Goal: Information Seeking & Learning: Find specific fact

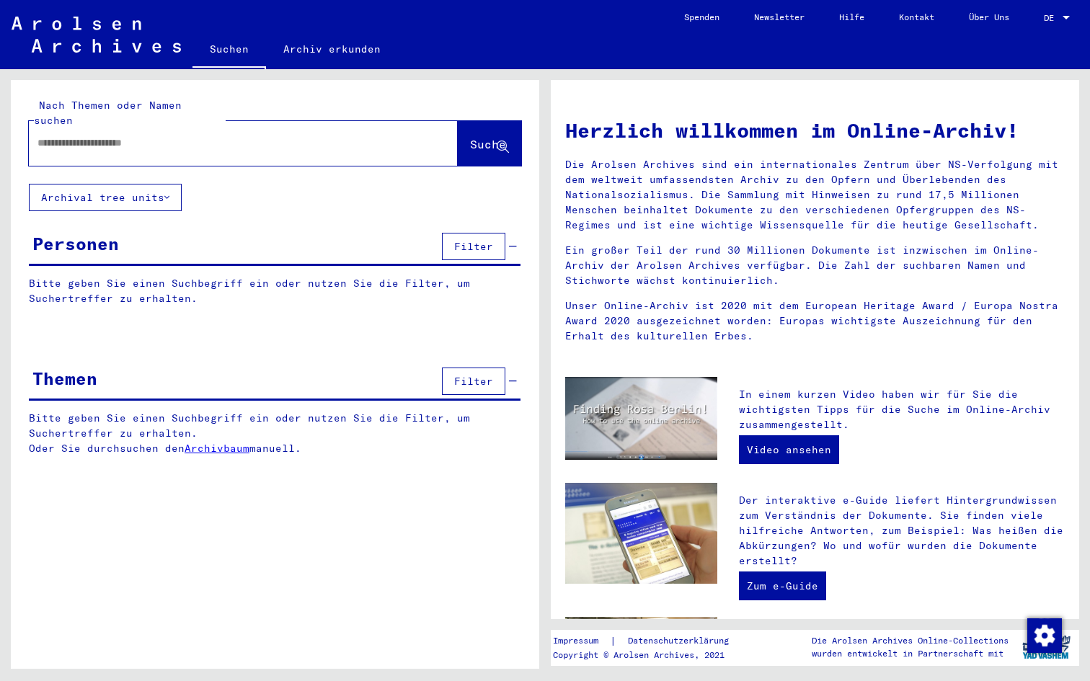
click at [125, 135] on input "text" at bounding box center [225, 142] width 377 height 15
type input "*"
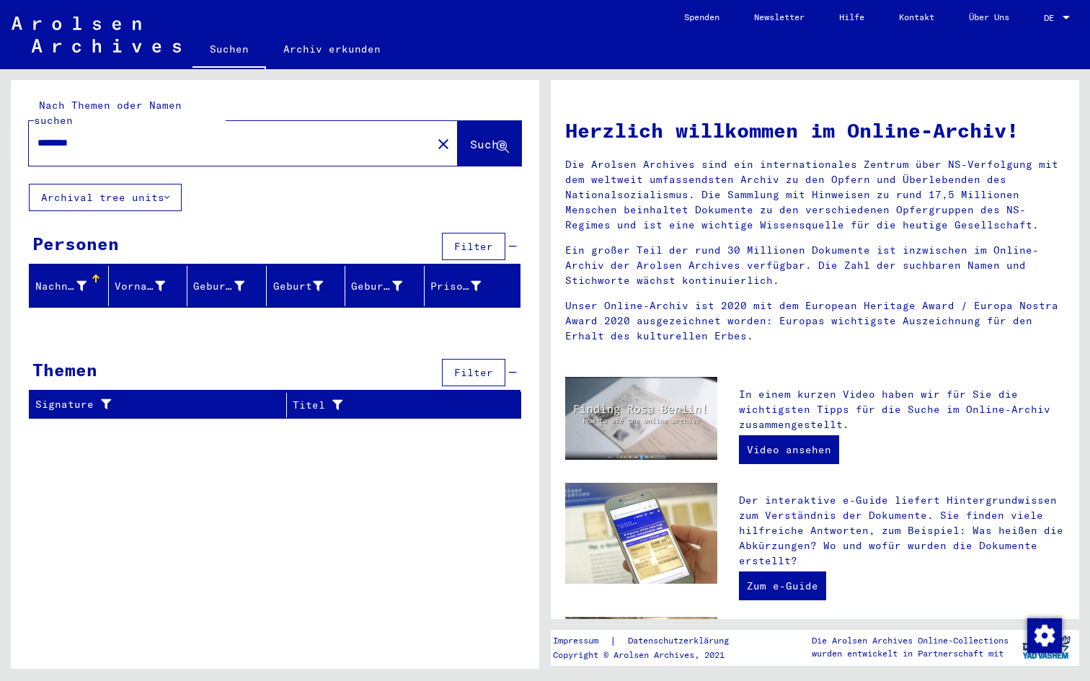
click at [470, 137] on span "Suche" at bounding box center [488, 144] width 36 height 14
click at [484, 137] on span "Suche" at bounding box center [488, 144] width 36 height 14
click at [66, 135] on input "********" at bounding box center [225, 142] width 377 height 15
drag, startPoint x: 112, startPoint y: 130, endPoint x: 14, endPoint y: 130, distance: 98.7
click at [14, 130] on div "Nach Themen oder Namen suchen ******* close Suche" at bounding box center [275, 132] width 528 height 104
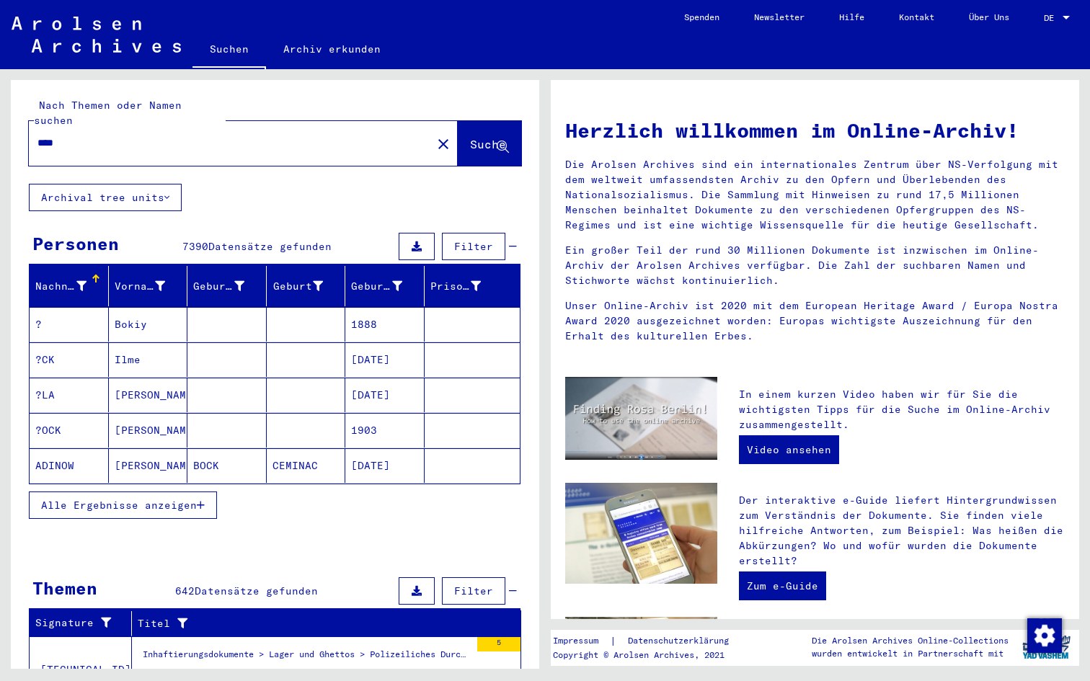
drag, startPoint x: 107, startPoint y: 125, endPoint x: 30, endPoint y: 131, distance: 76.6
click at [30, 131] on div "****" at bounding box center [222, 143] width 386 height 32
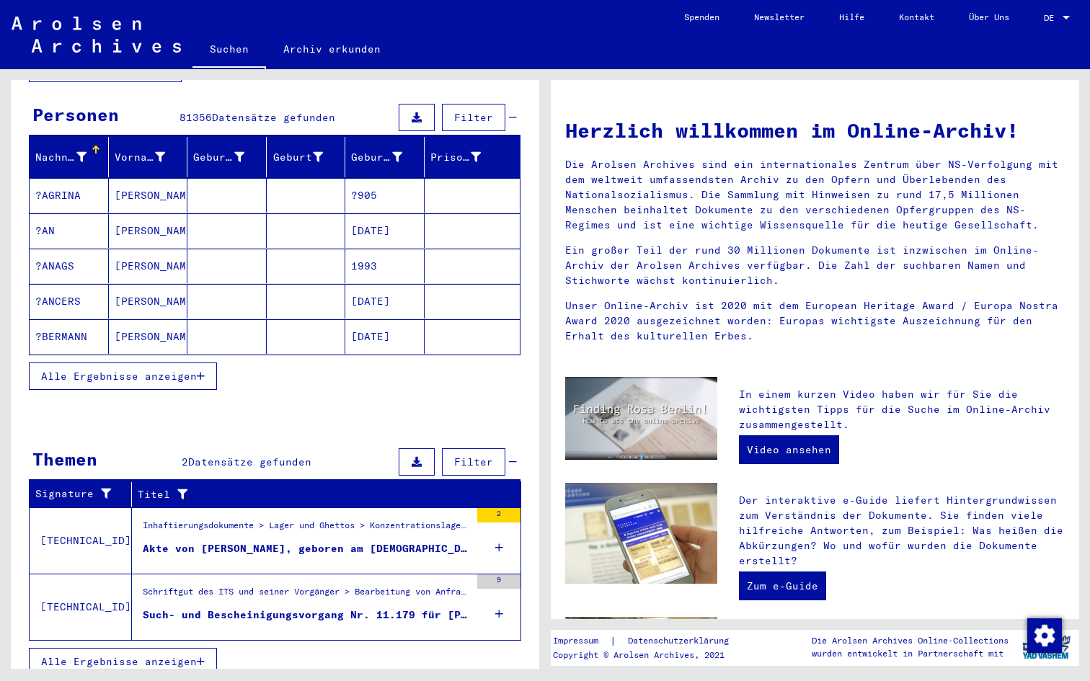
scroll to position [128, 0]
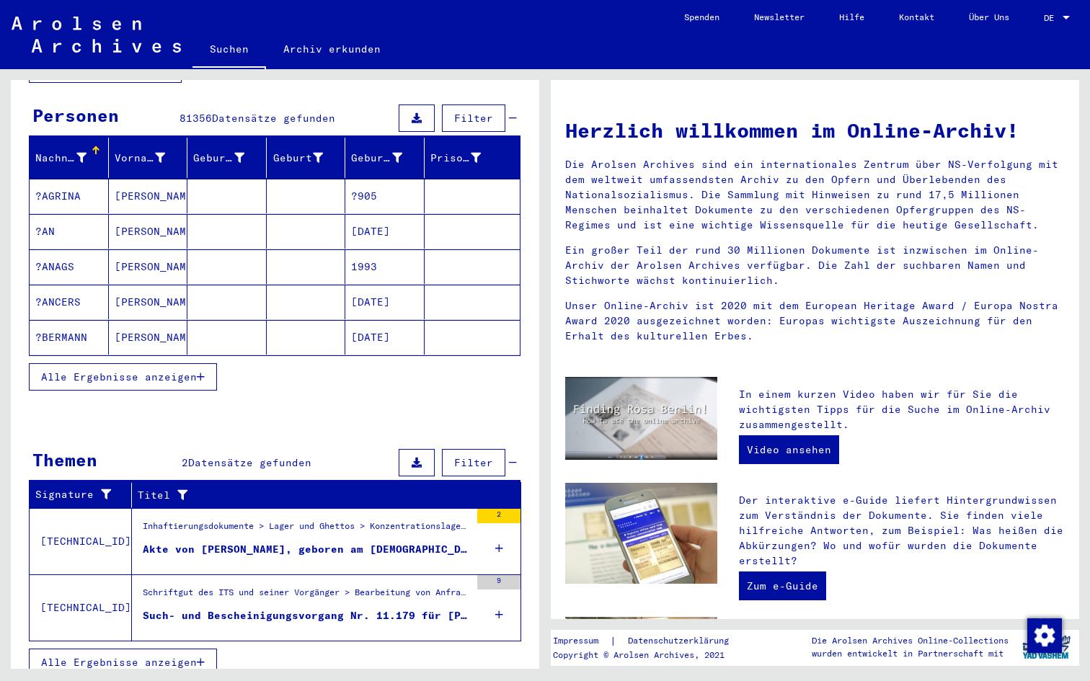
type input "*****"
click at [435, 542] on figure "Akte von [PERSON_NAME], geboren am [DEMOGRAPHIC_DATA]" at bounding box center [306, 553] width 327 height 22
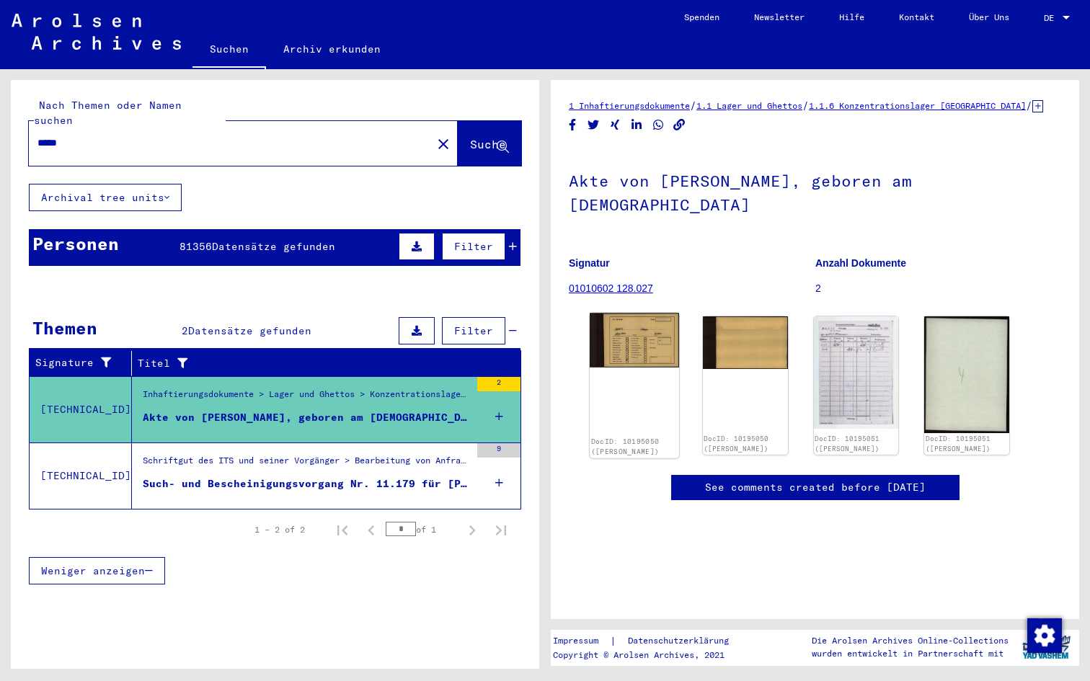
click at [641, 331] on img at bounding box center [634, 340] width 89 height 54
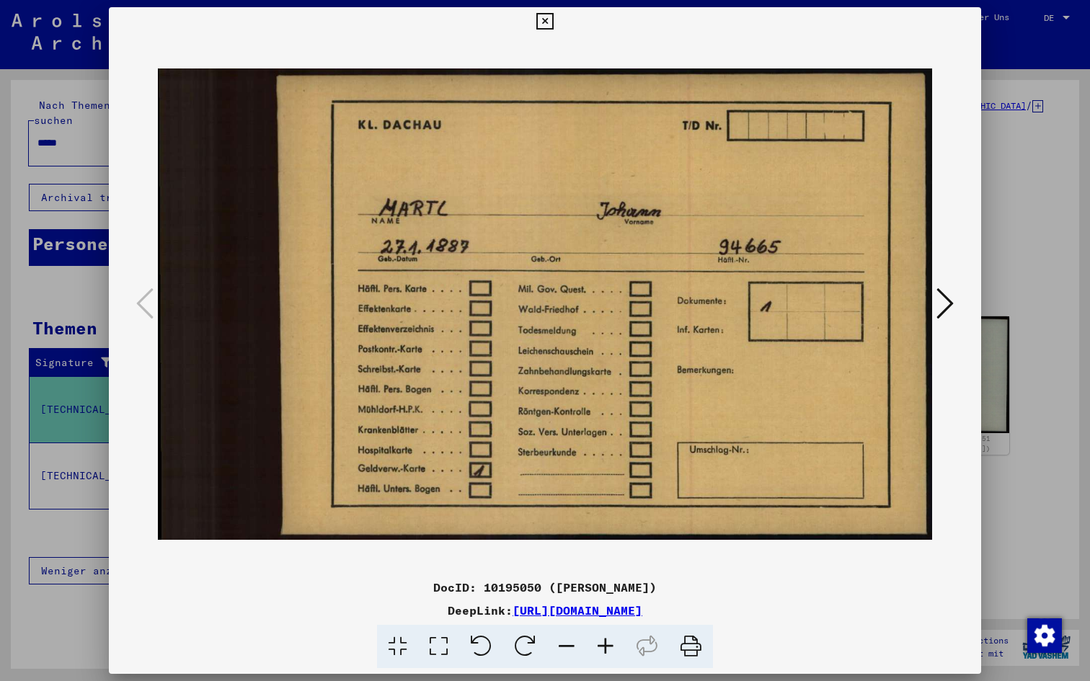
click at [557, 24] on button at bounding box center [544, 21] width 25 height 29
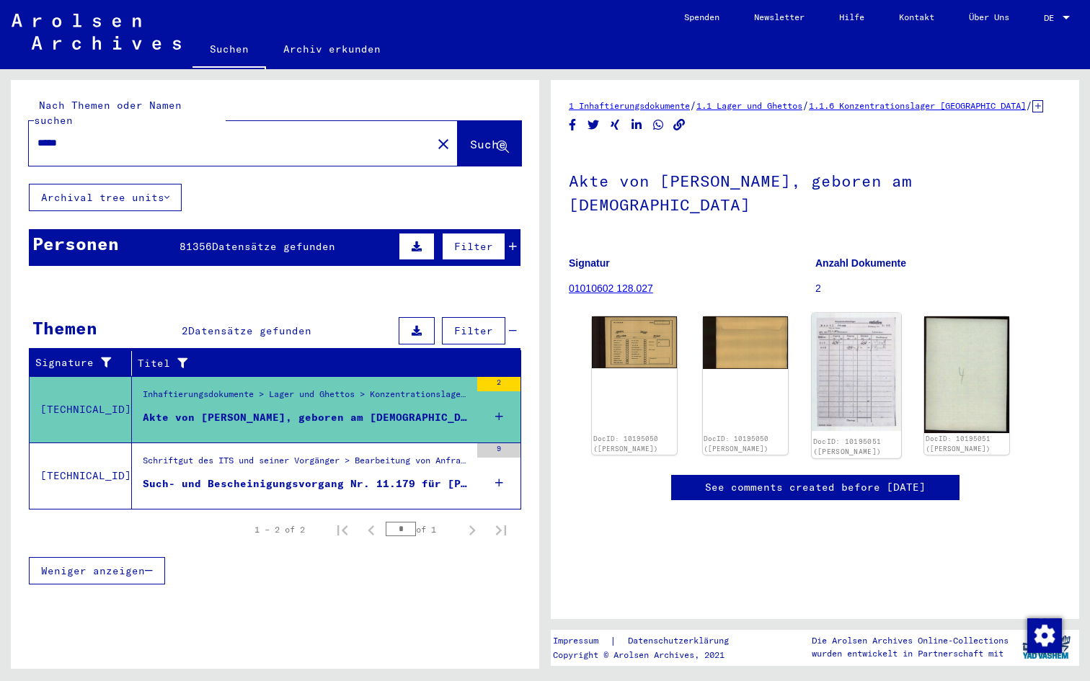
click at [854, 337] on img at bounding box center [856, 372] width 89 height 118
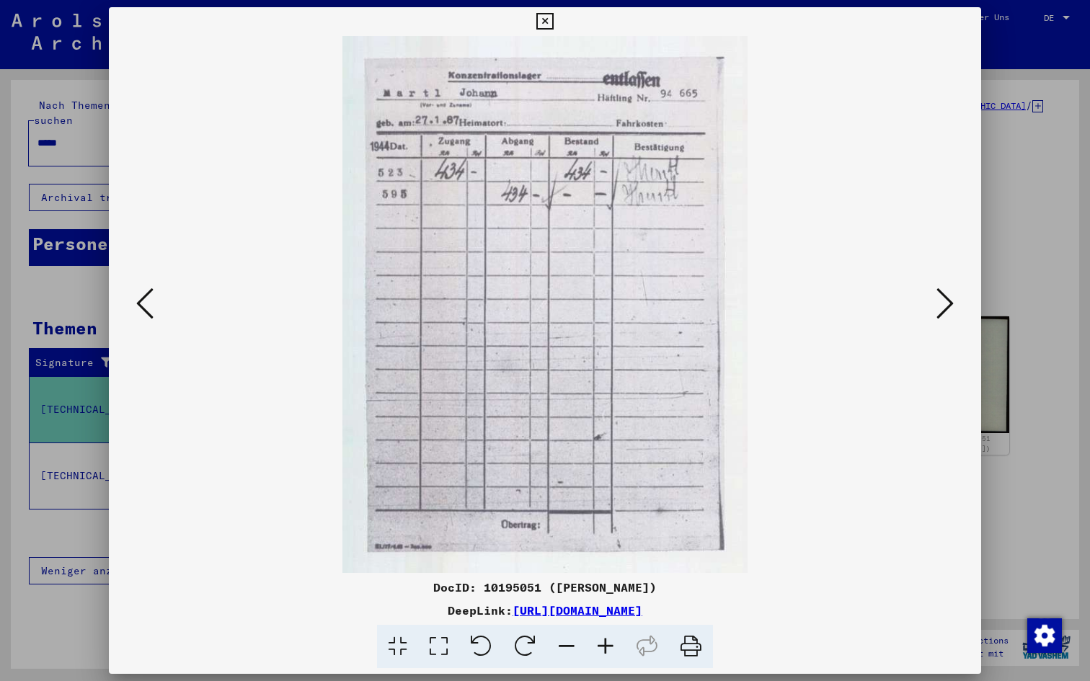
click at [553, 25] on icon at bounding box center [544, 21] width 17 height 17
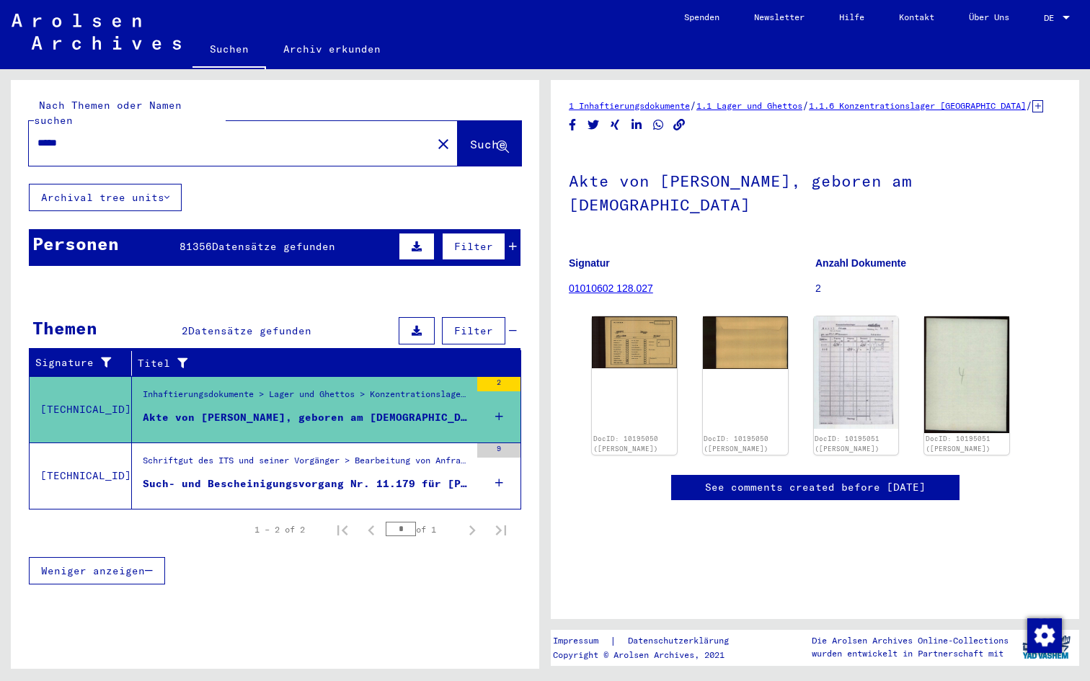
click at [435, 135] on mat-icon "close" at bounding box center [443, 143] width 17 height 17
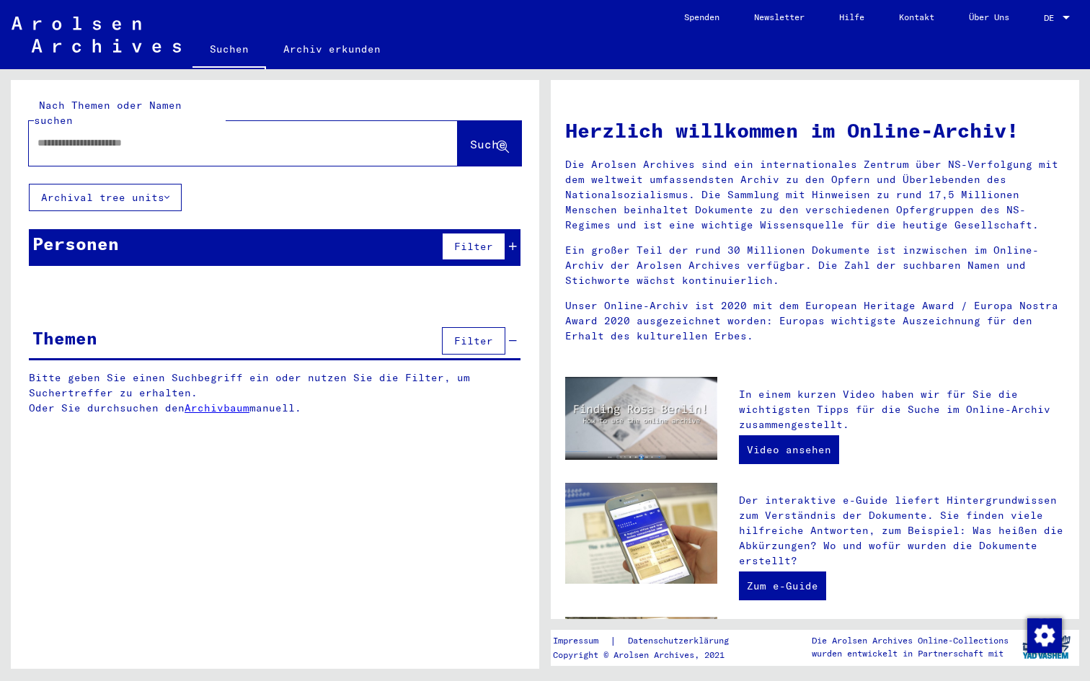
click at [130, 135] on div at bounding box center [222, 143] width 386 height 32
click at [130, 135] on input "text" at bounding box center [225, 142] width 377 height 15
click at [501, 137] on span "Suche" at bounding box center [488, 144] width 36 height 14
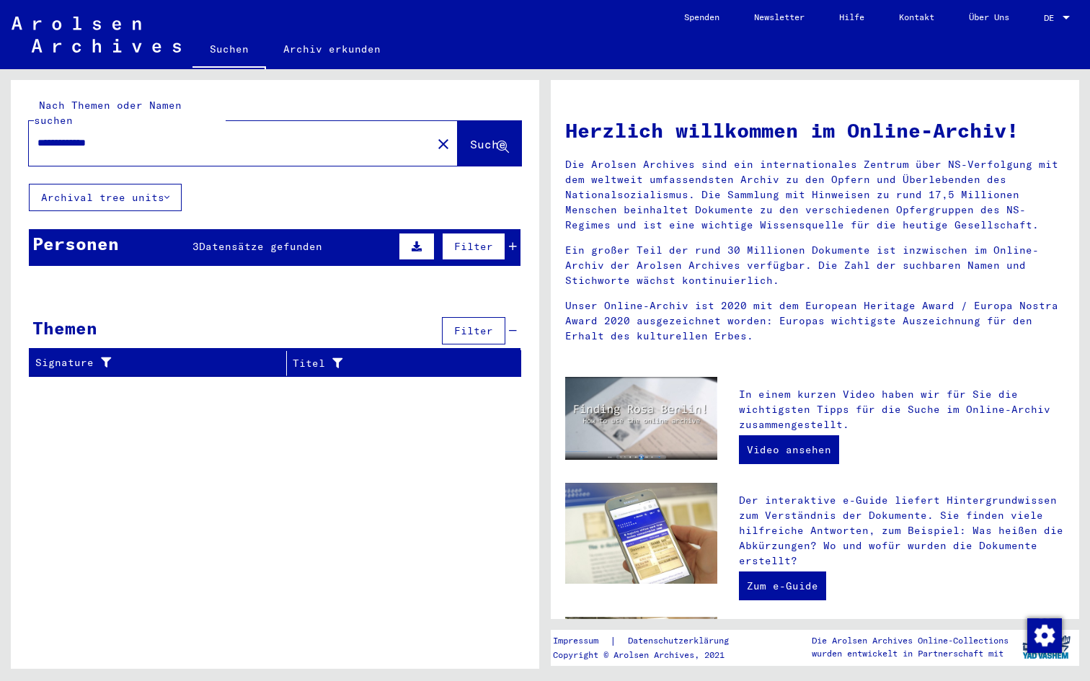
drag, startPoint x: 138, startPoint y: 120, endPoint x: 0, endPoint y: 142, distance: 139.3
click at [0, 142] on div "**********" at bounding box center [272, 369] width 545 height 600
drag, startPoint x: 121, startPoint y: 127, endPoint x: 1, endPoint y: 130, distance: 119.7
click at [1, 129] on div "**********" at bounding box center [272, 369] width 545 height 600
drag, startPoint x: 128, startPoint y: 137, endPoint x: 27, endPoint y: 126, distance: 100.8
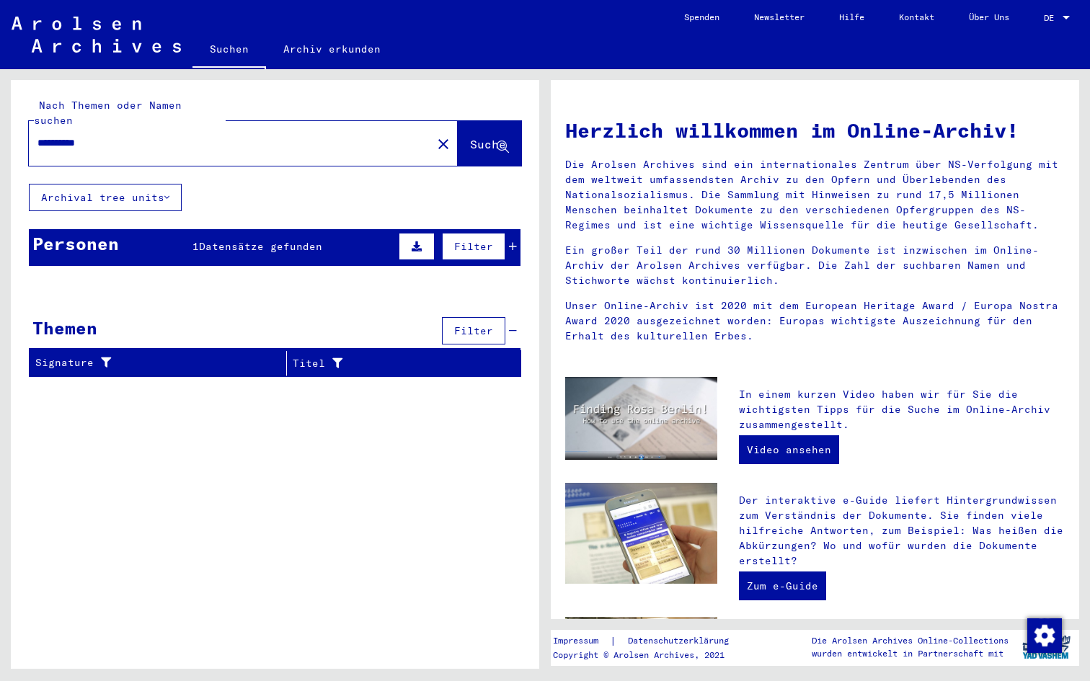
click at [27, 126] on div "**********" at bounding box center [275, 132] width 528 height 104
drag, startPoint x: 128, startPoint y: 127, endPoint x: 5, endPoint y: 127, distance: 122.5
click at [4, 127] on div "**********" at bounding box center [272, 369] width 545 height 600
type input "*****"
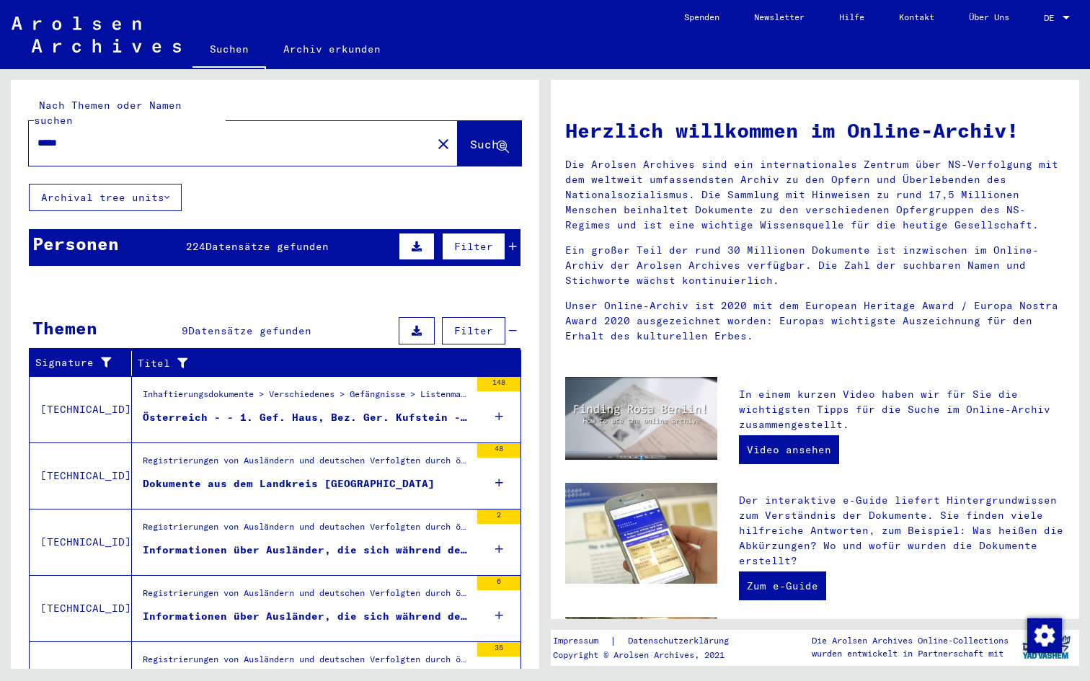
click at [396, 454] on div "Registrierungen von Ausländern und deutschen Verfolgten durch öffentliche Einri…" at bounding box center [306, 464] width 327 height 20
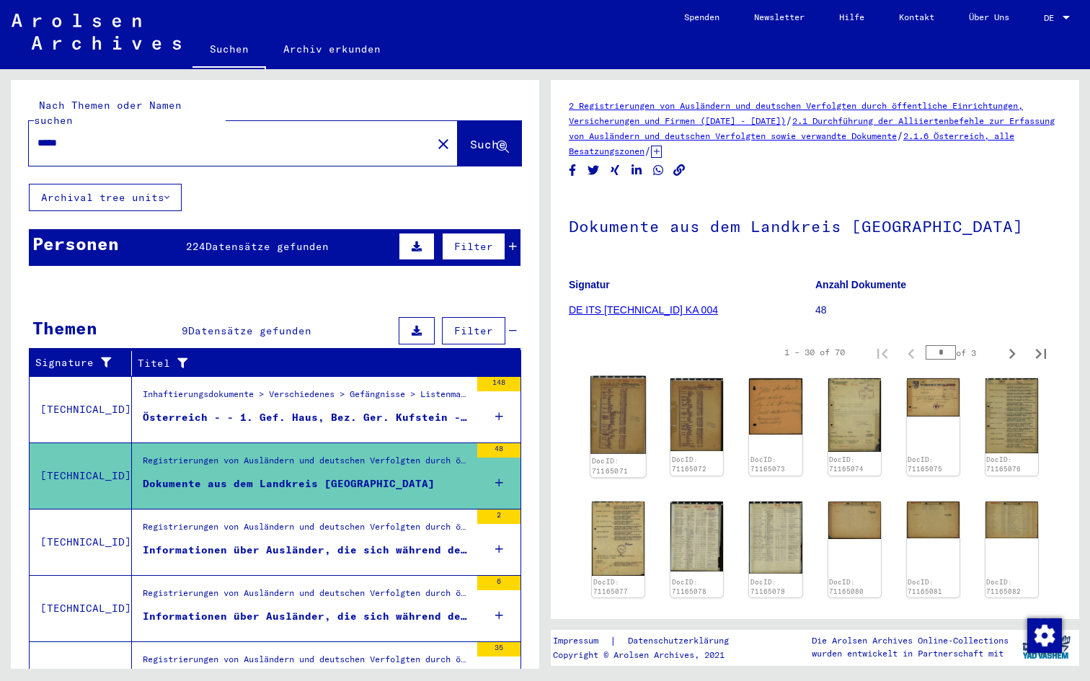
click at [594, 409] on img at bounding box center [617, 415] width 55 height 78
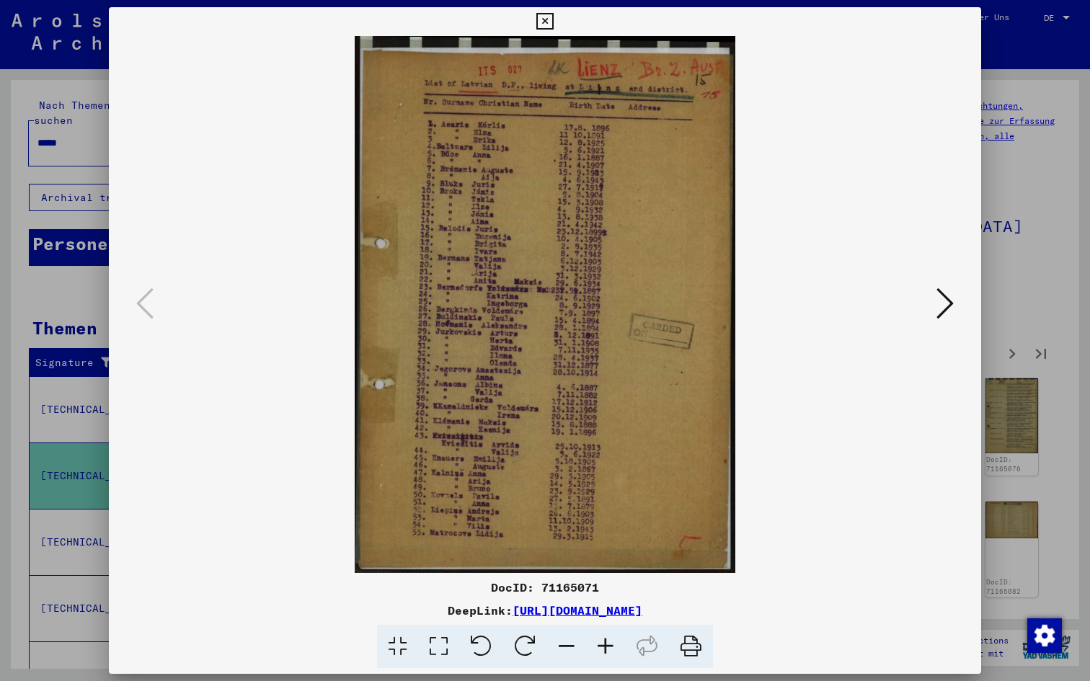
click at [948, 306] on icon at bounding box center [944, 303] width 17 height 35
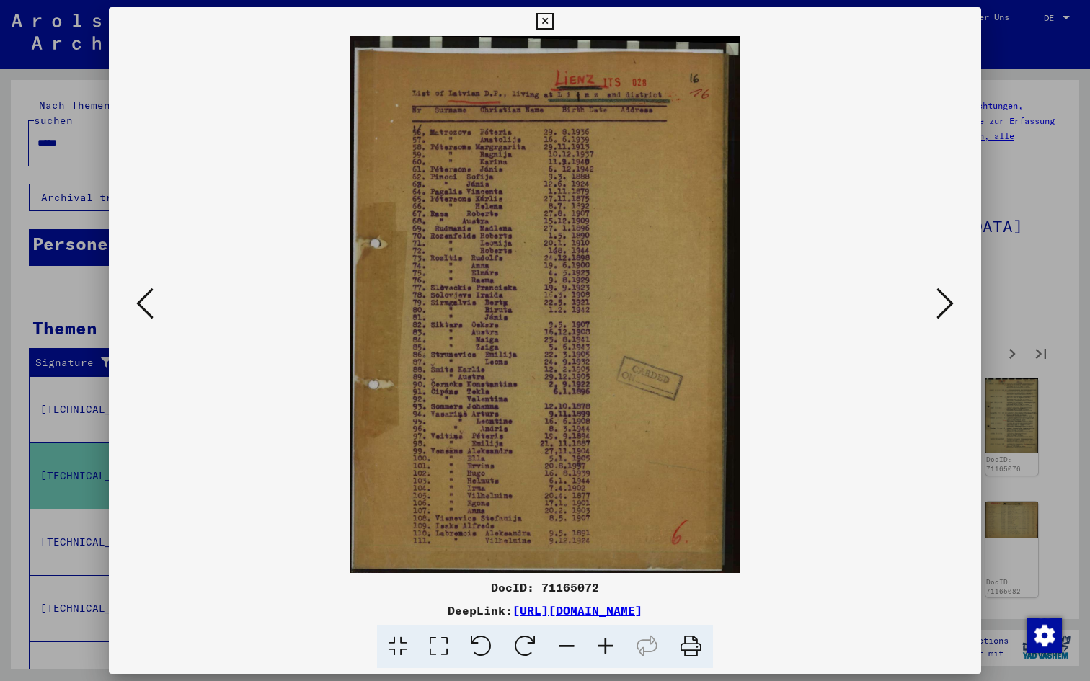
click at [944, 303] on icon at bounding box center [944, 303] width 17 height 35
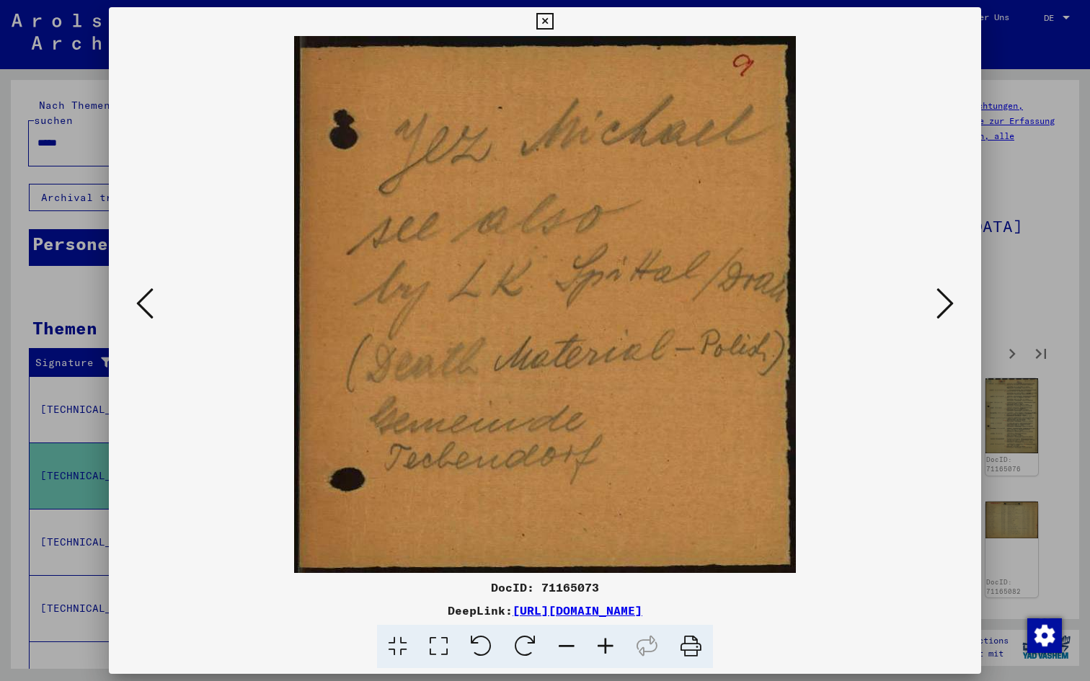
click at [944, 303] on icon at bounding box center [944, 303] width 17 height 35
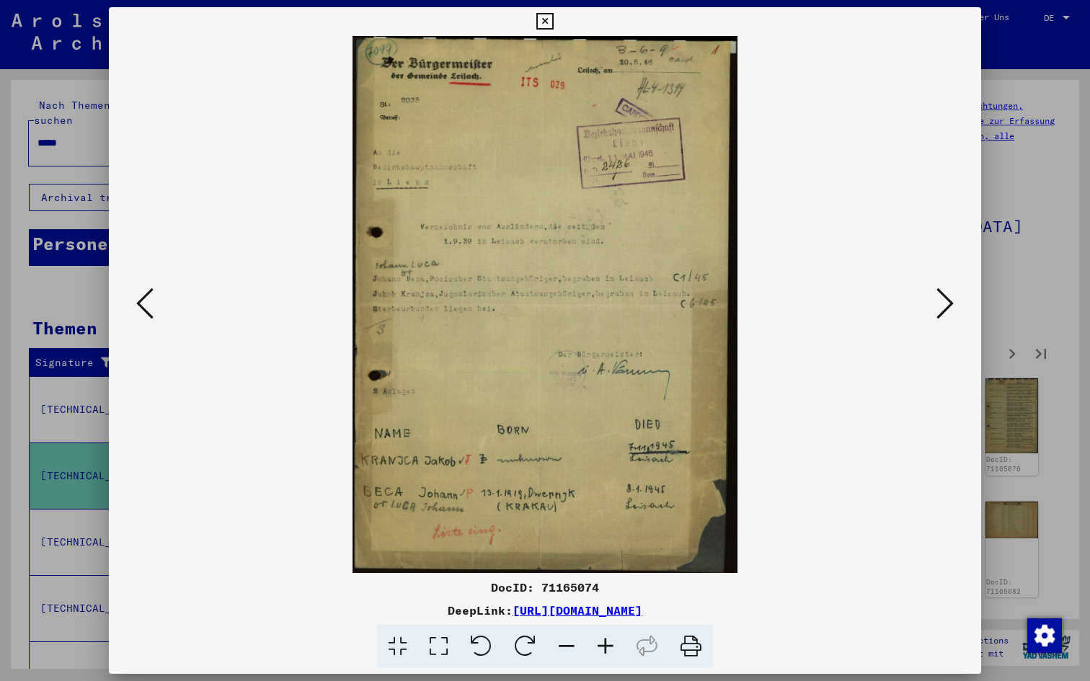
click at [944, 303] on icon at bounding box center [944, 303] width 17 height 35
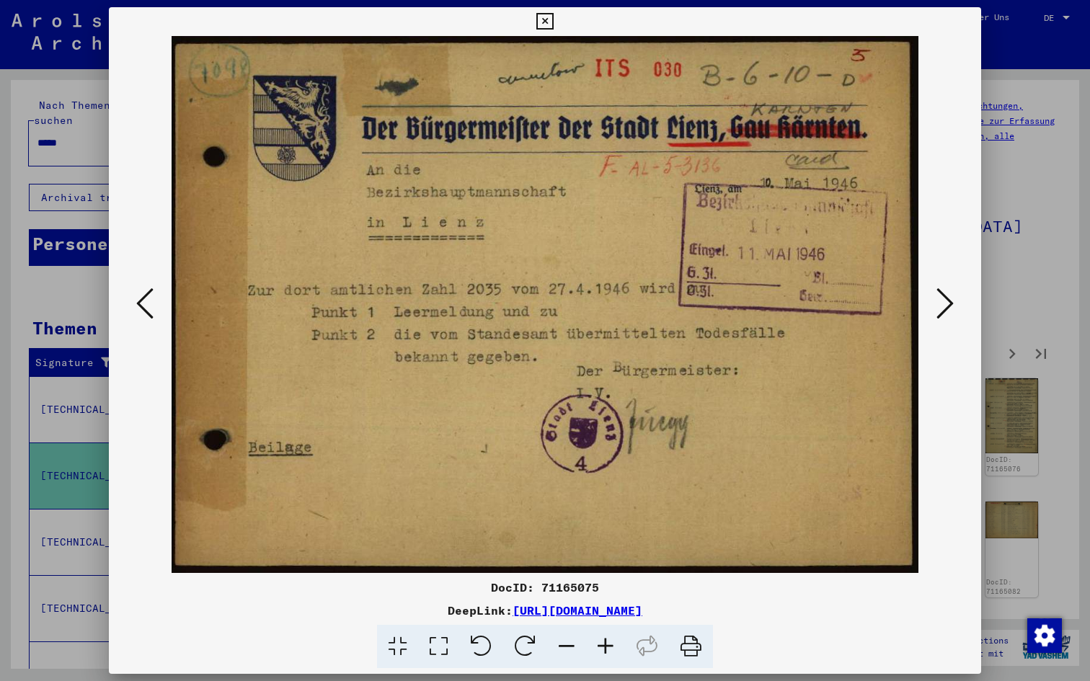
click at [946, 303] on icon at bounding box center [944, 303] width 17 height 35
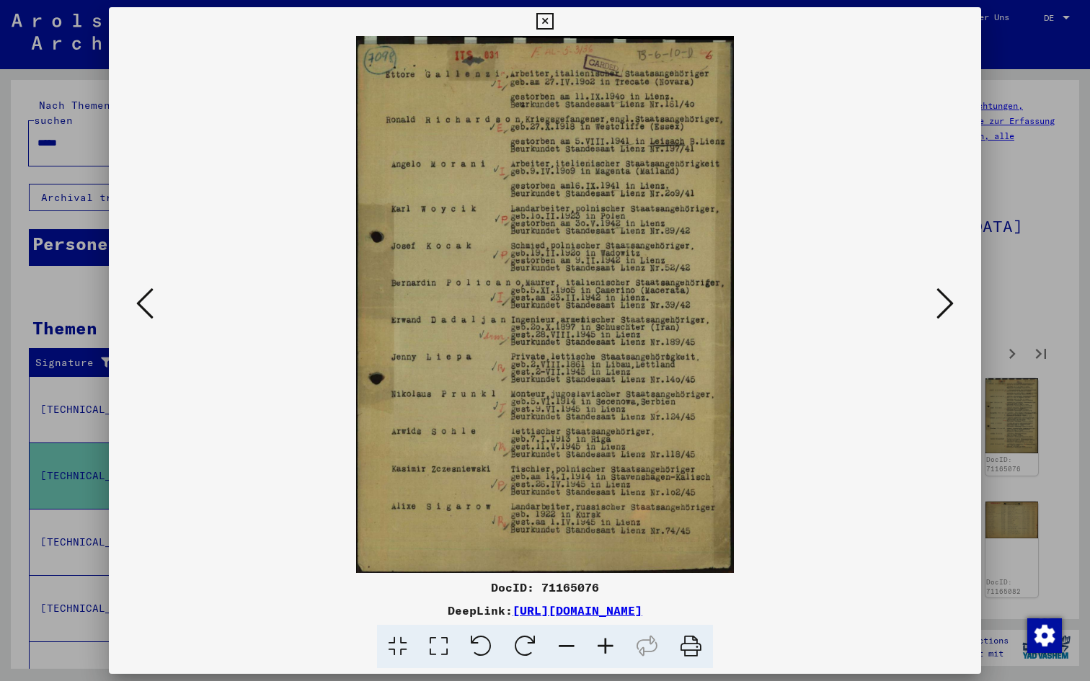
click at [946, 303] on icon at bounding box center [944, 303] width 17 height 35
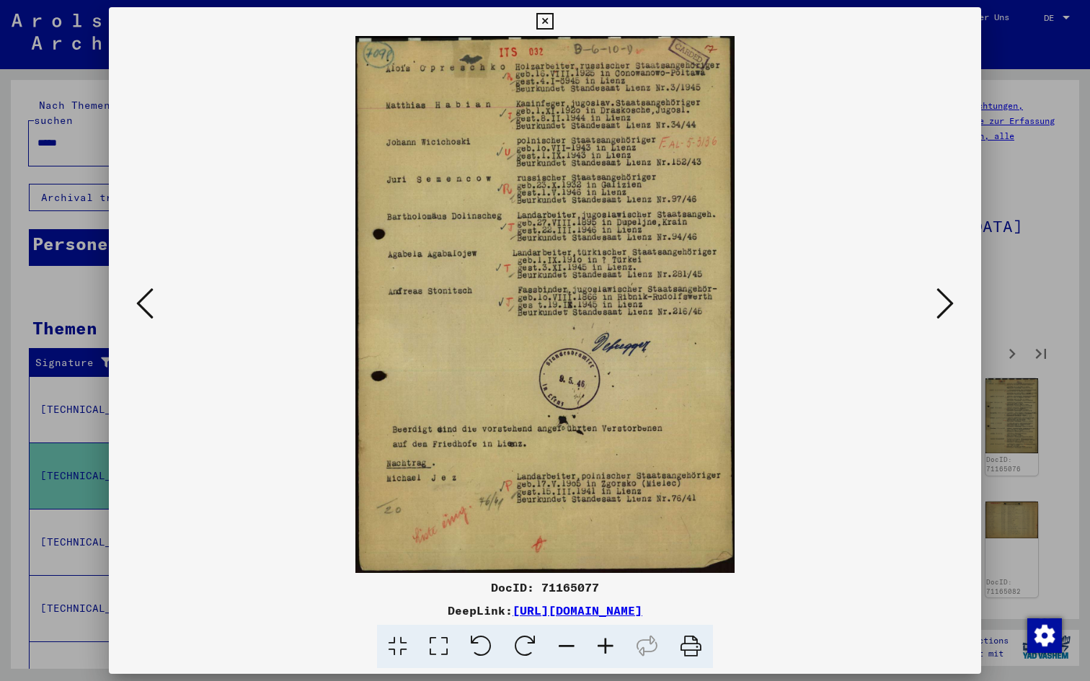
click at [946, 303] on icon at bounding box center [944, 303] width 17 height 35
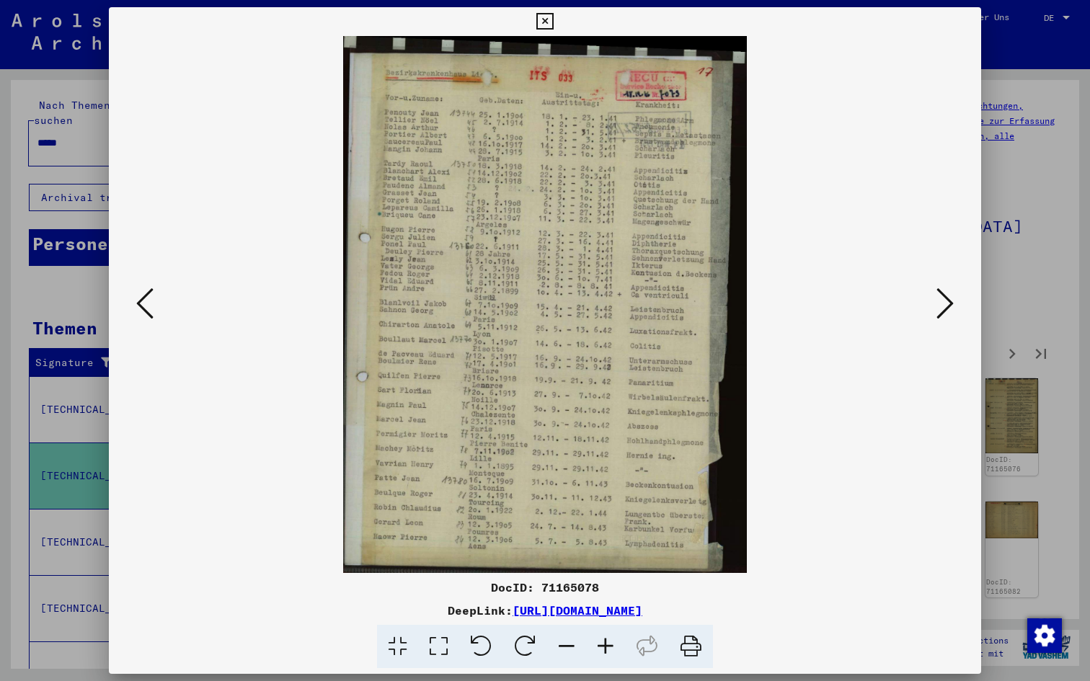
click at [946, 303] on icon at bounding box center [944, 303] width 17 height 35
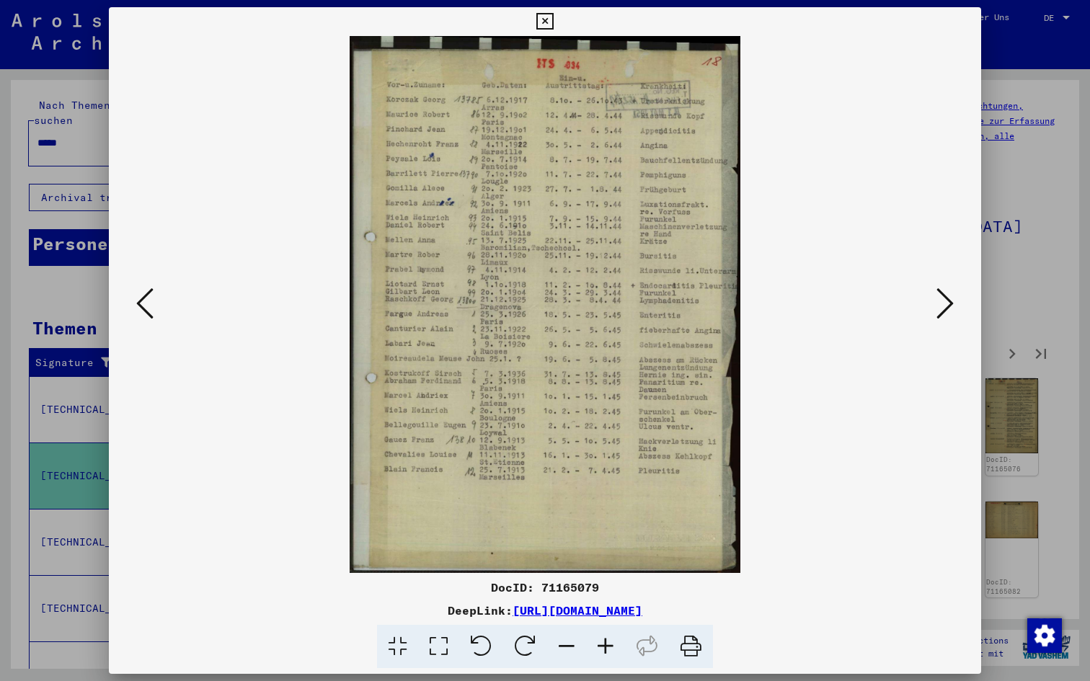
click at [946, 304] on icon at bounding box center [944, 303] width 17 height 35
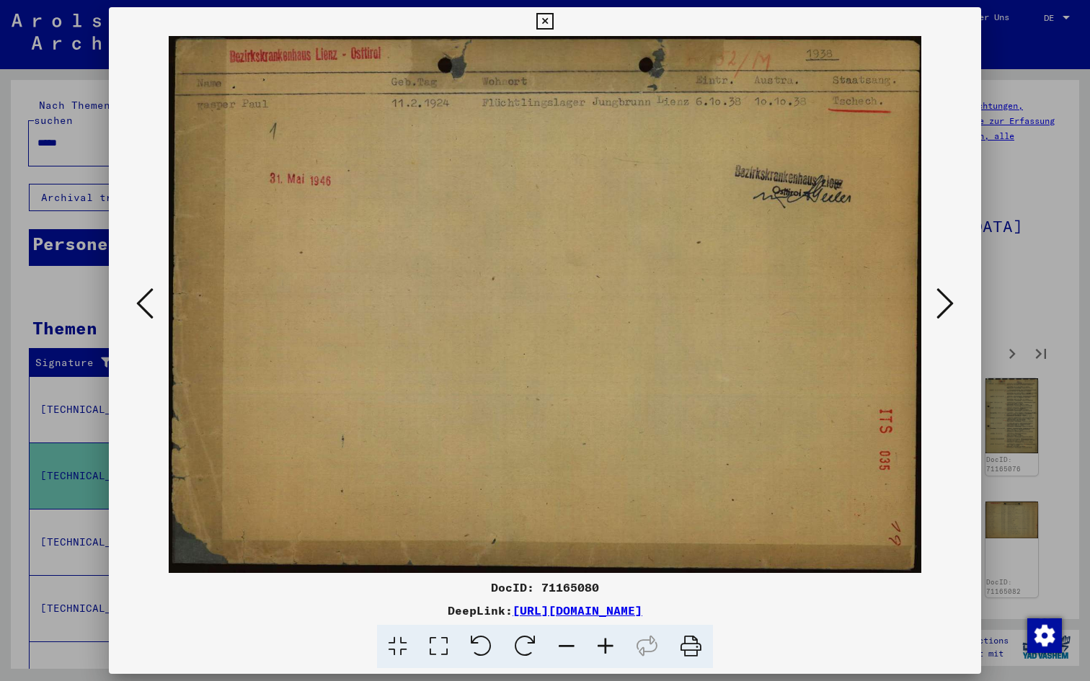
click at [946, 304] on icon at bounding box center [944, 303] width 17 height 35
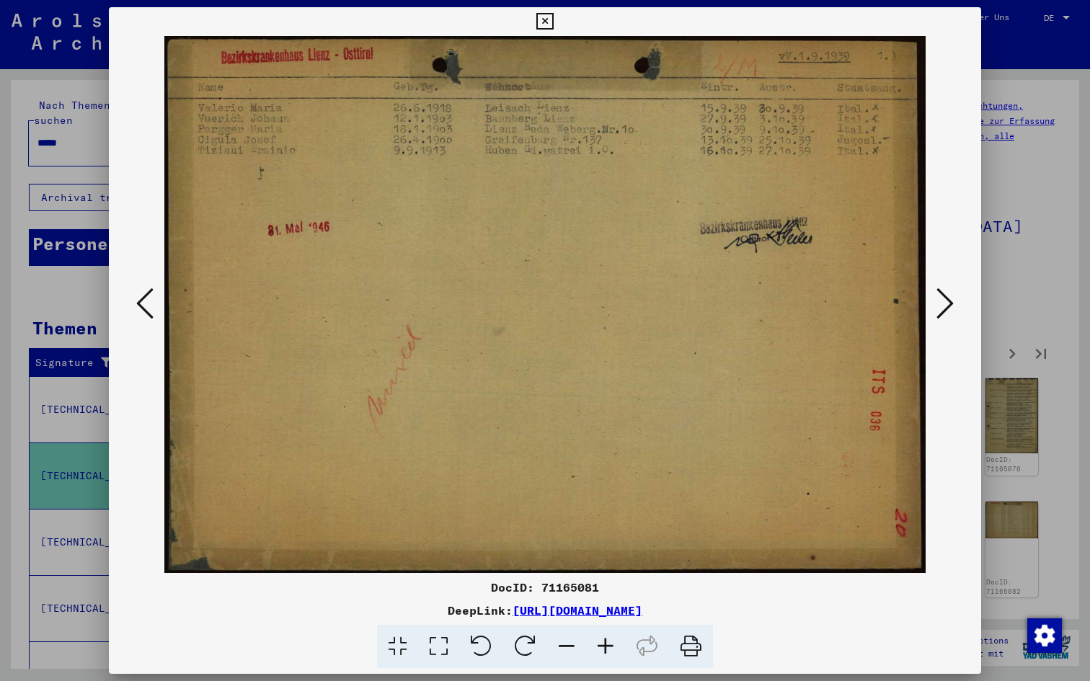
click at [946, 304] on icon at bounding box center [944, 303] width 17 height 35
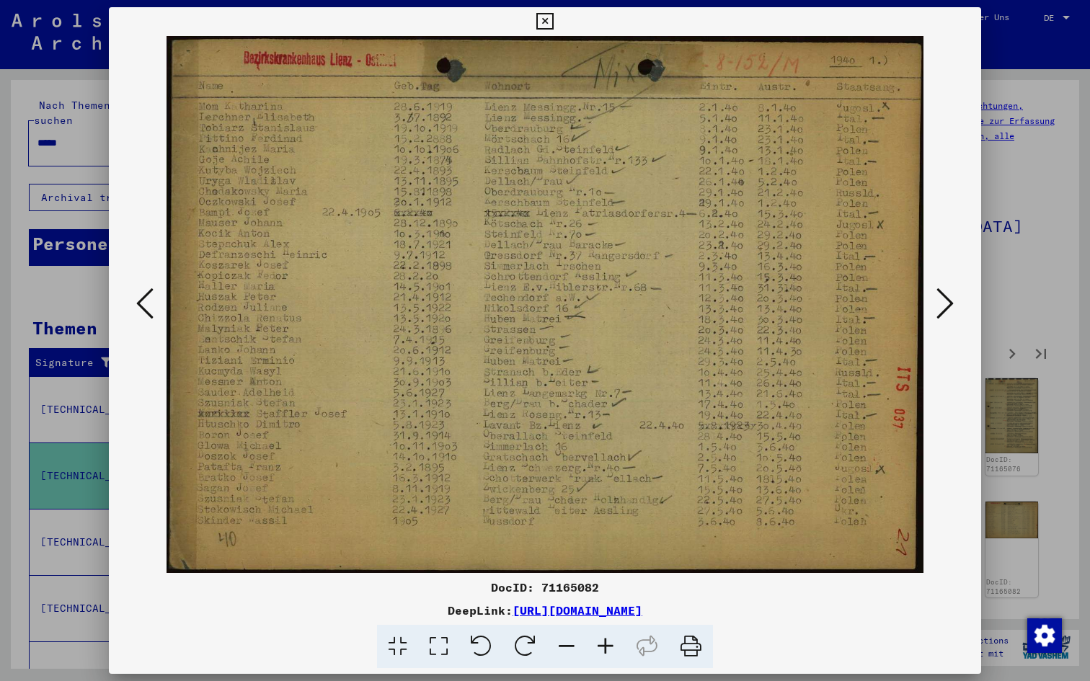
click at [946, 304] on icon at bounding box center [944, 303] width 17 height 35
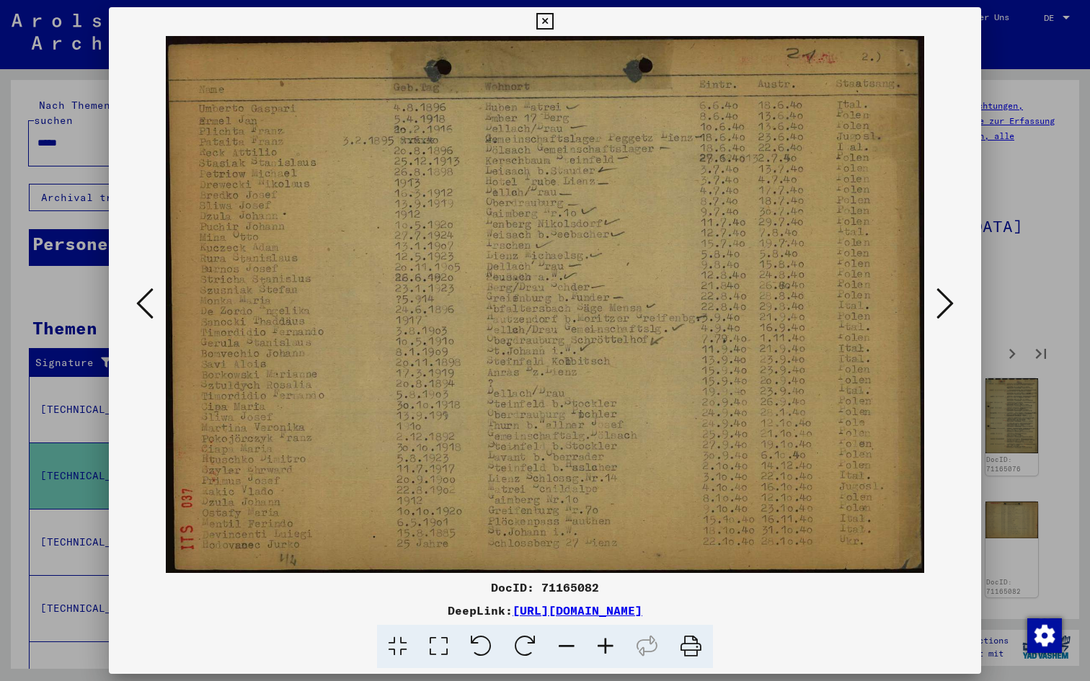
click at [946, 304] on icon at bounding box center [944, 303] width 17 height 35
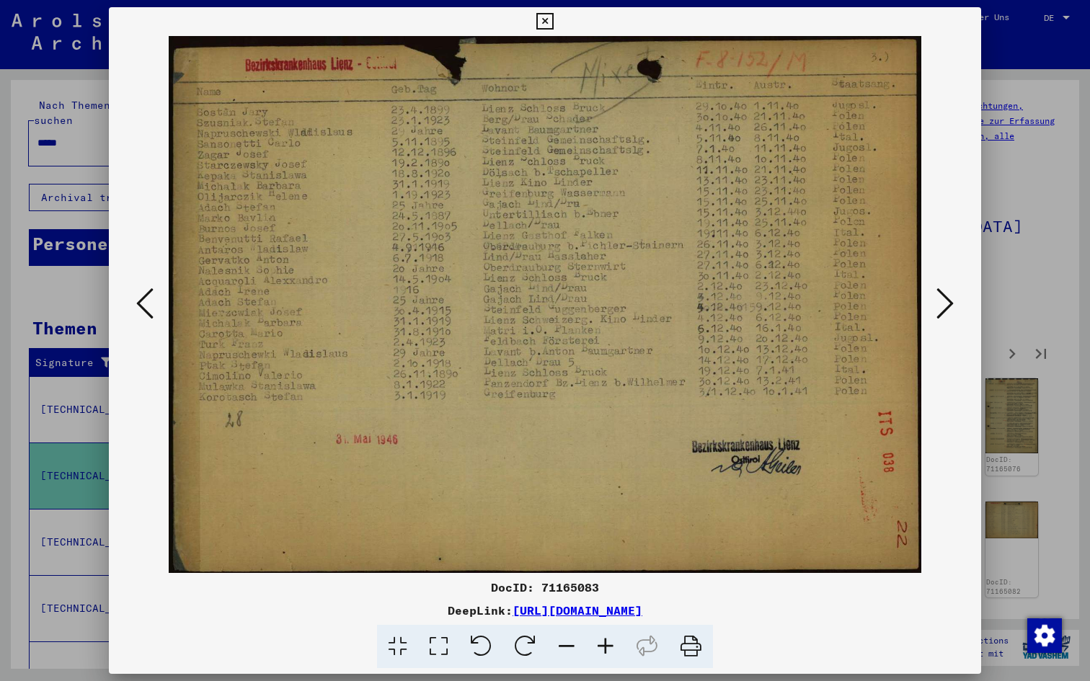
click at [946, 304] on icon at bounding box center [944, 303] width 17 height 35
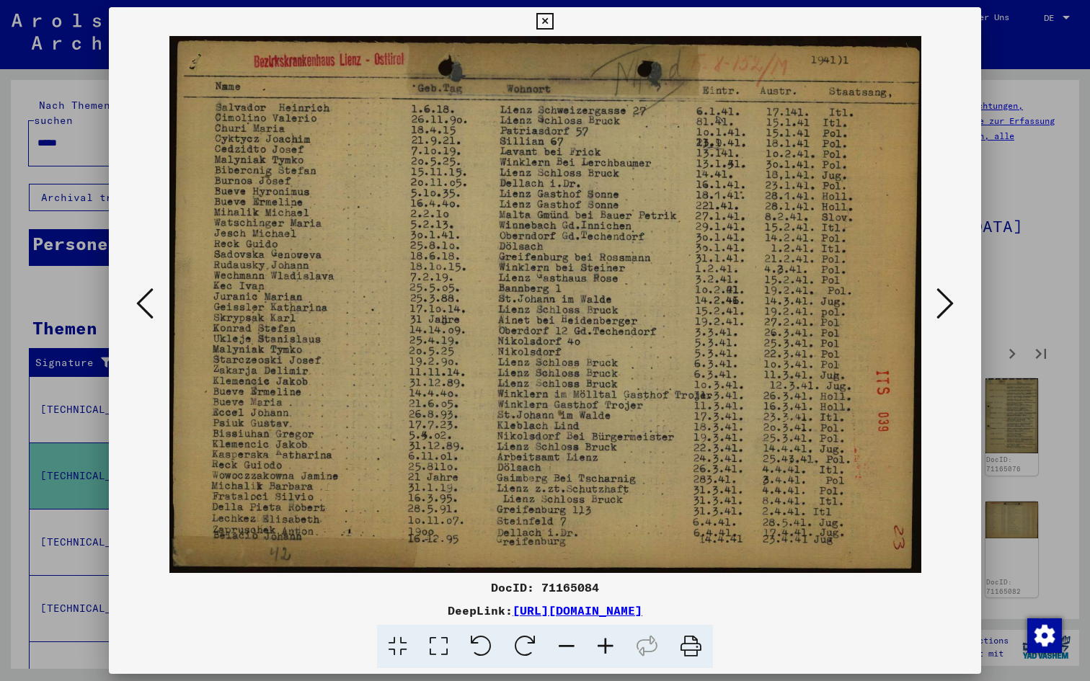
click at [946, 304] on icon at bounding box center [944, 303] width 17 height 35
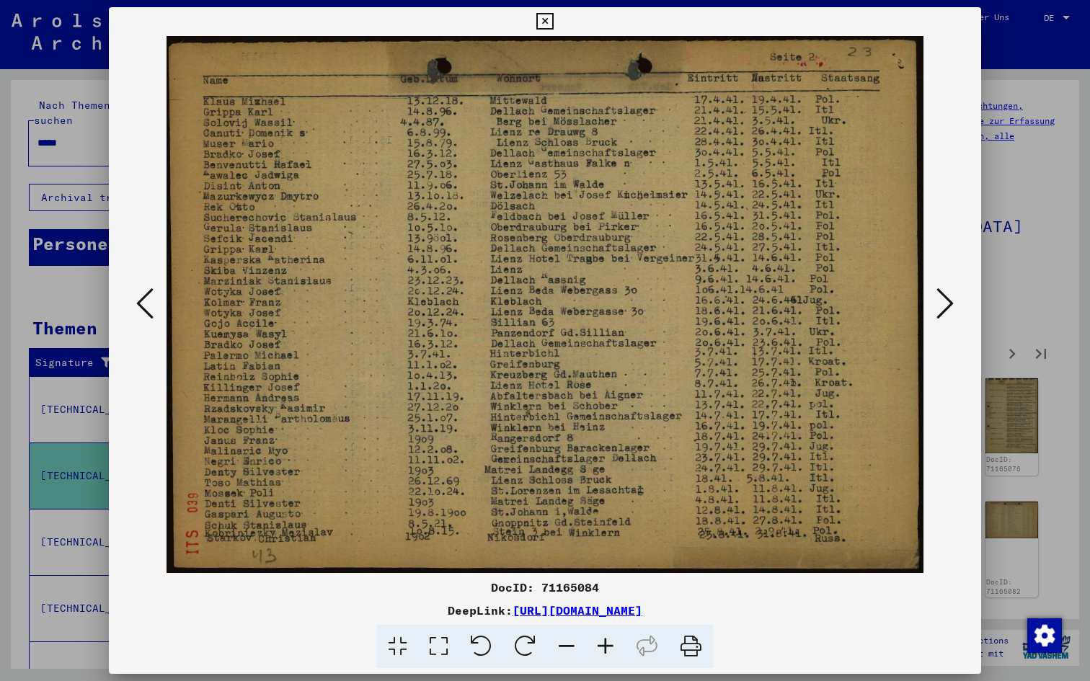
click at [946, 304] on icon at bounding box center [944, 303] width 17 height 35
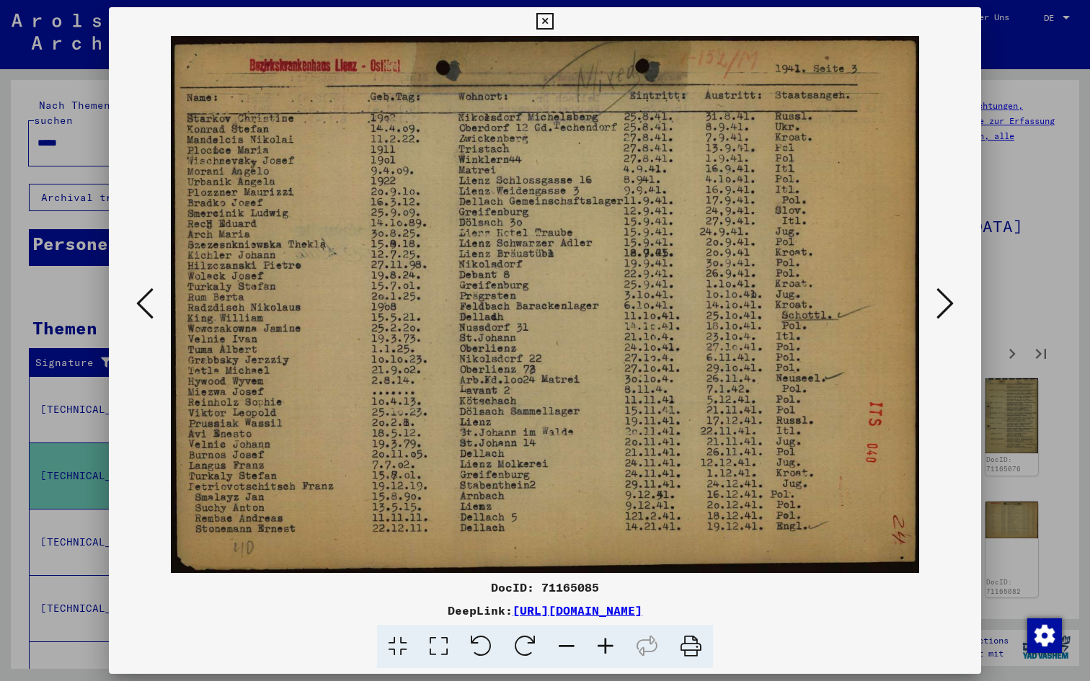
click at [946, 305] on icon at bounding box center [944, 303] width 17 height 35
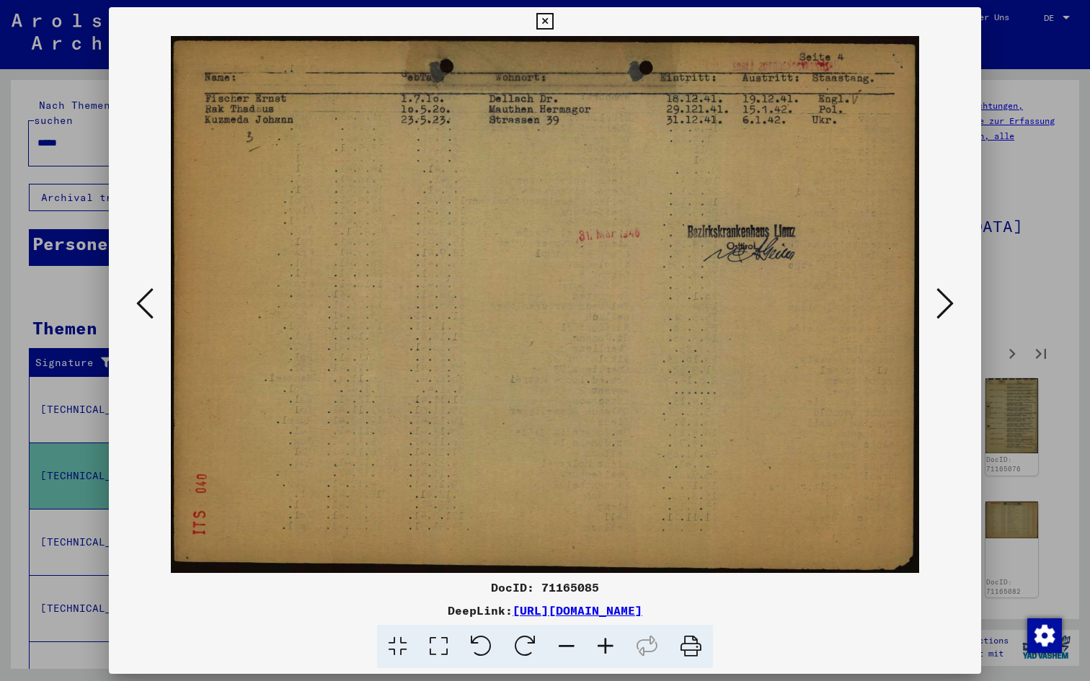
click at [946, 305] on icon at bounding box center [944, 303] width 17 height 35
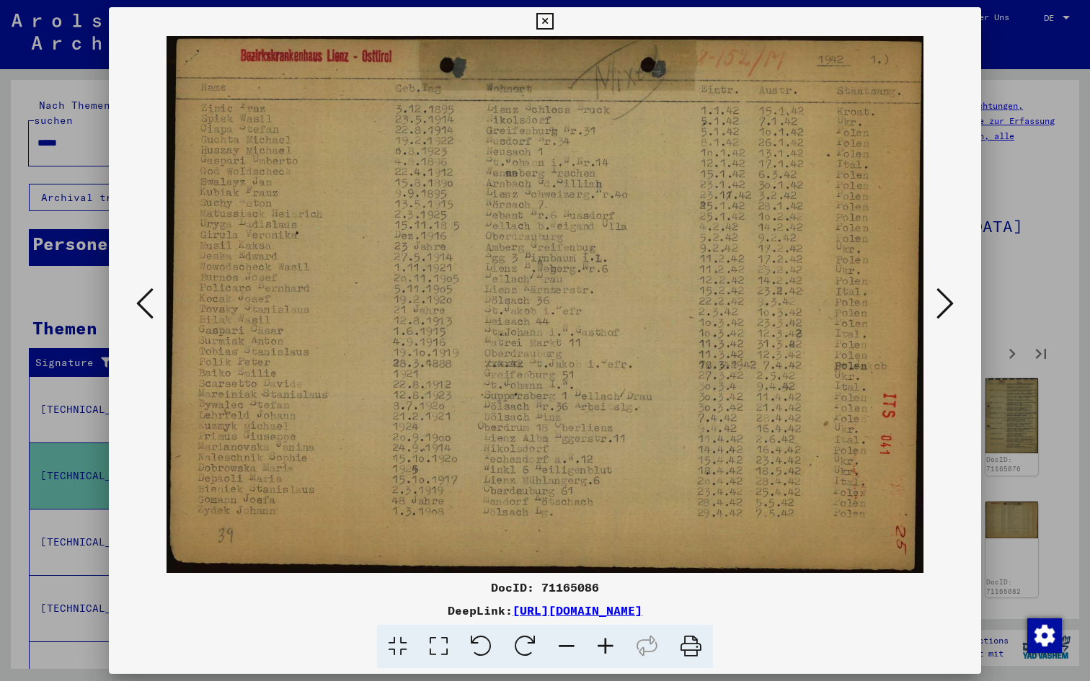
click at [946, 305] on icon at bounding box center [944, 303] width 17 height 35
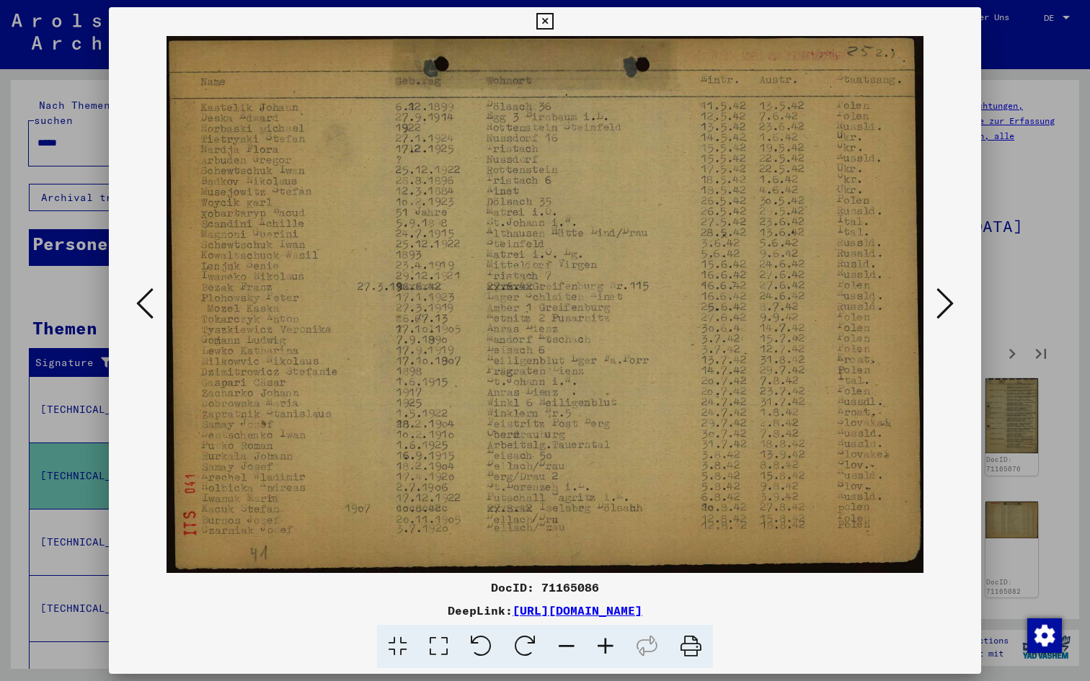
click at [945, 306] on icon at bounding box center [944, 303] width 17 height 35
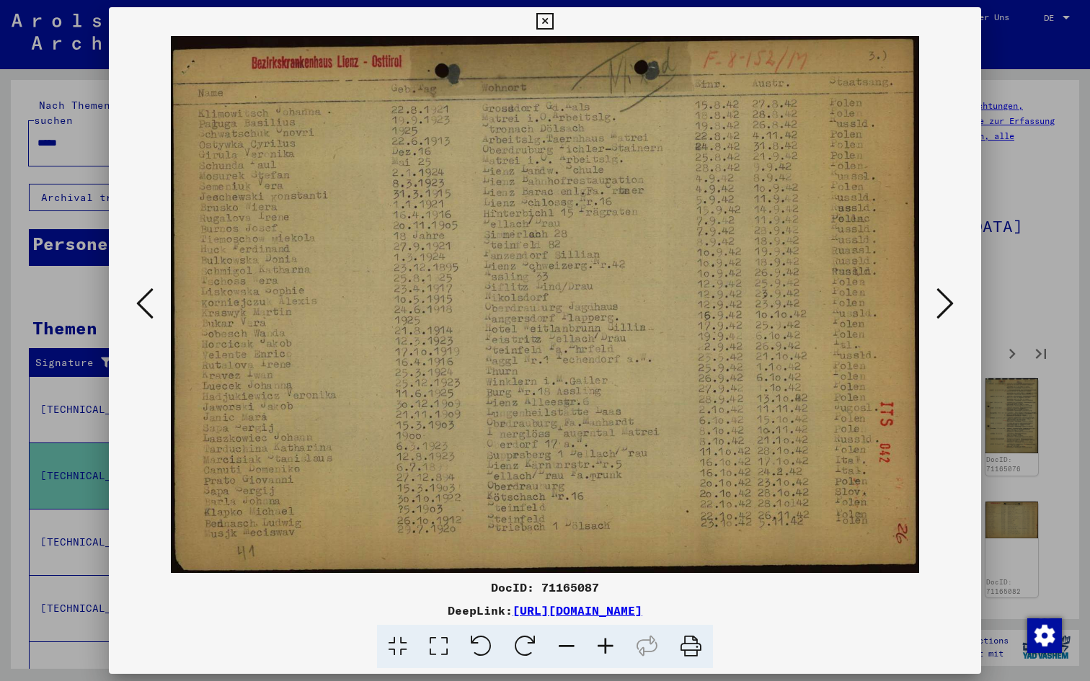
click at [945, 307] on icon at bounding box center [944, 303] width 17 height 35
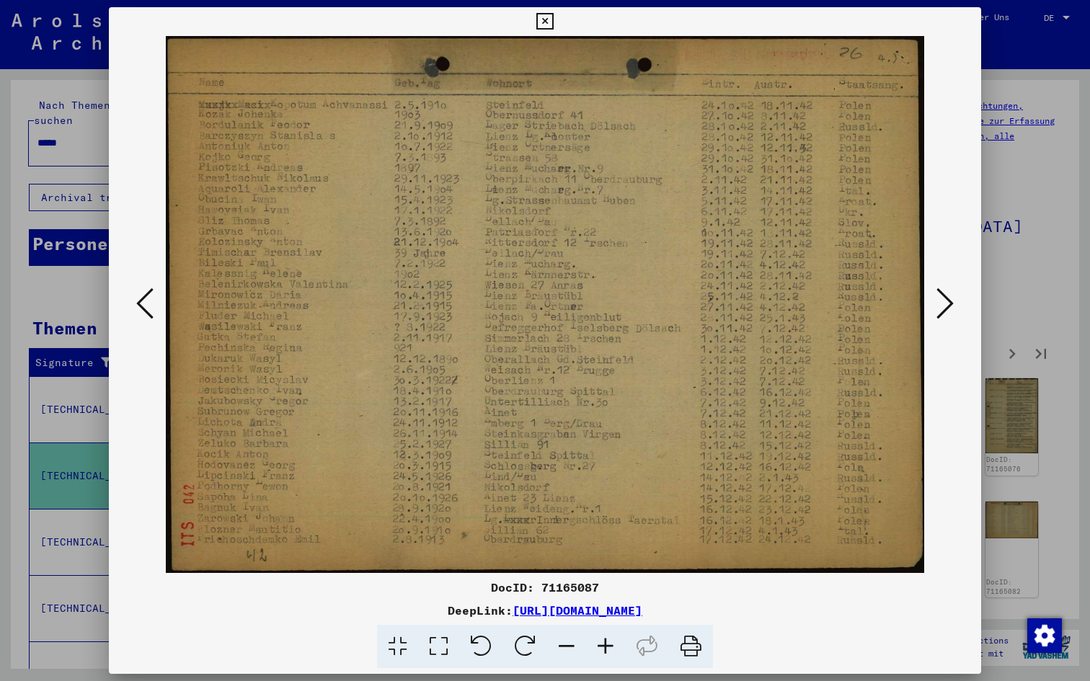
click at [945, 307] on icon at bounding box center [944, 303] width 17 height 35
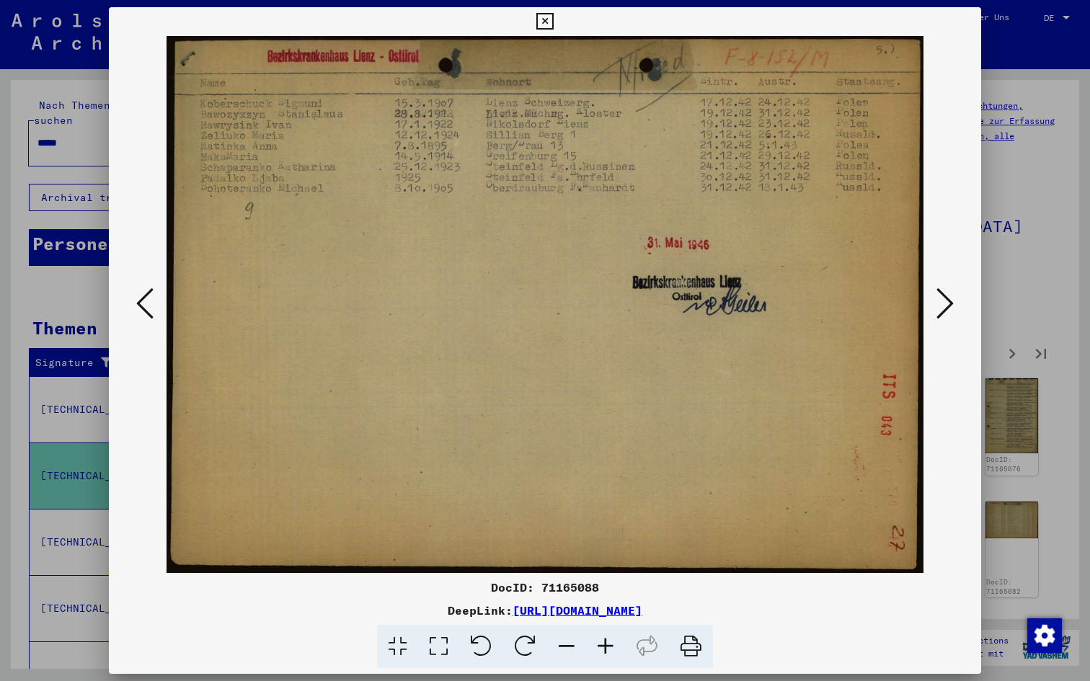
click at [945, 307] on icon at bounding box center [944, 303] width 17 height 35
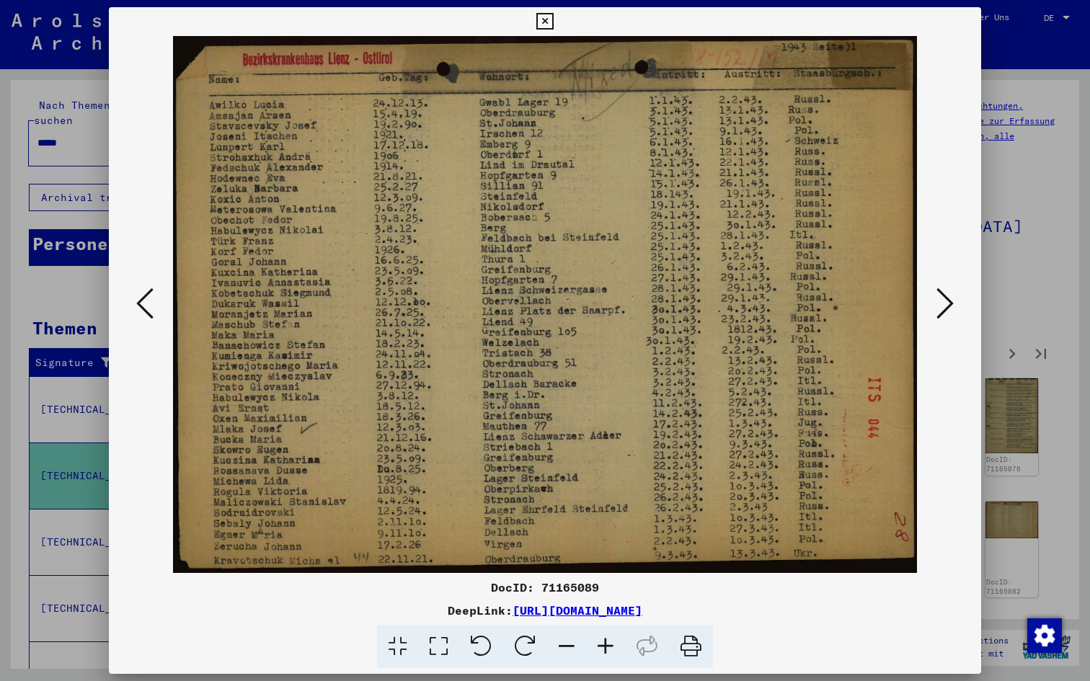
click at [945, 307] on icon at bounding box center [944, 303] width 17 height 35
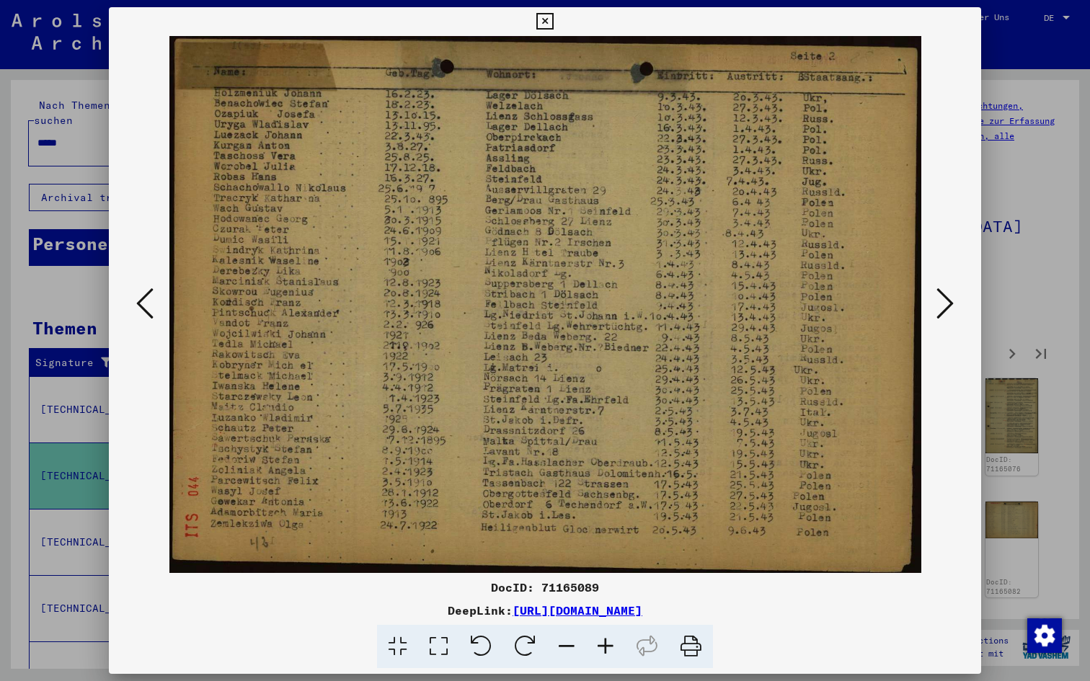
click at [945, 307] on icon at bounding box center [944, 303] width 17 height 35
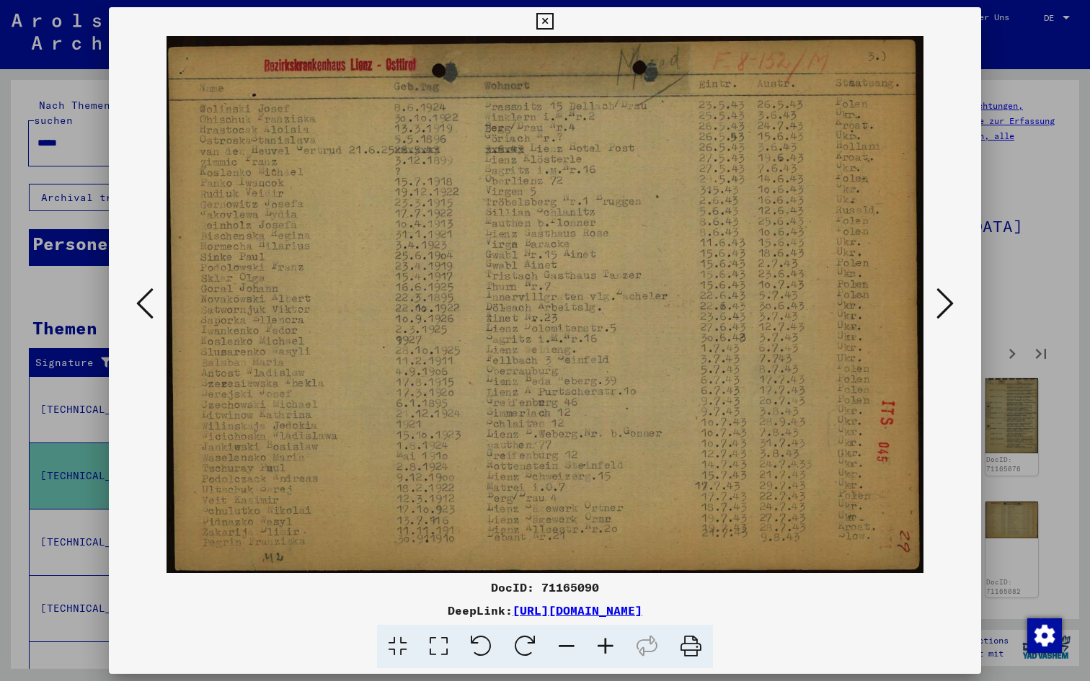
click at [945, 307] on icon at bounding box center [944, 303] width 17 height 35
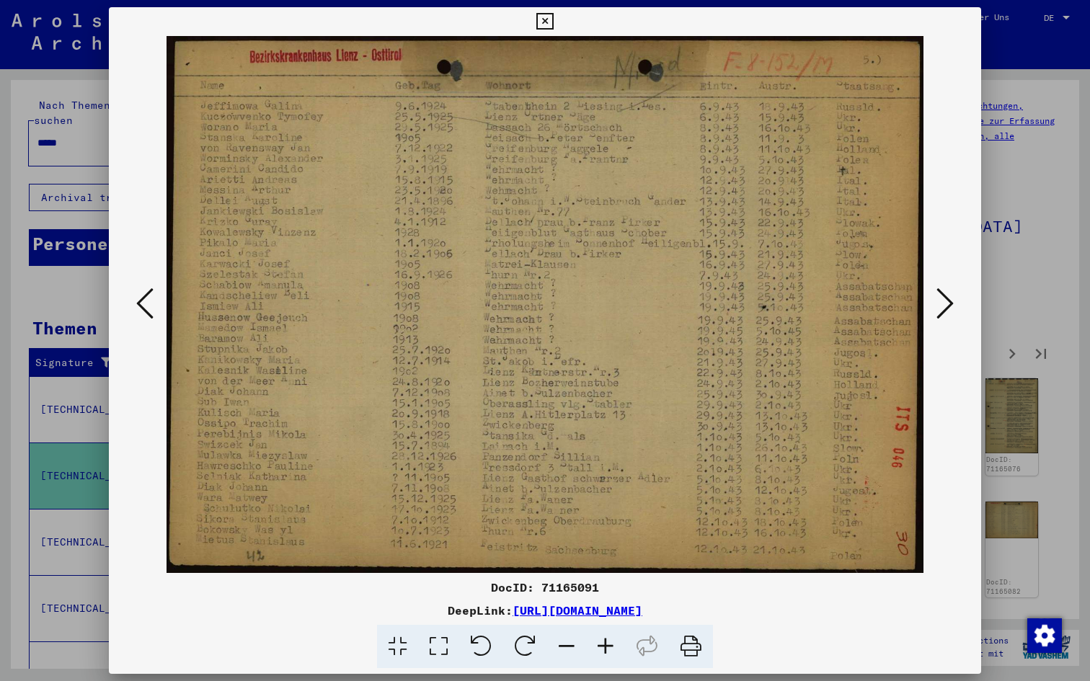
click at [945, 307] on icon at bounding box center [944, 303] width 17 height 35
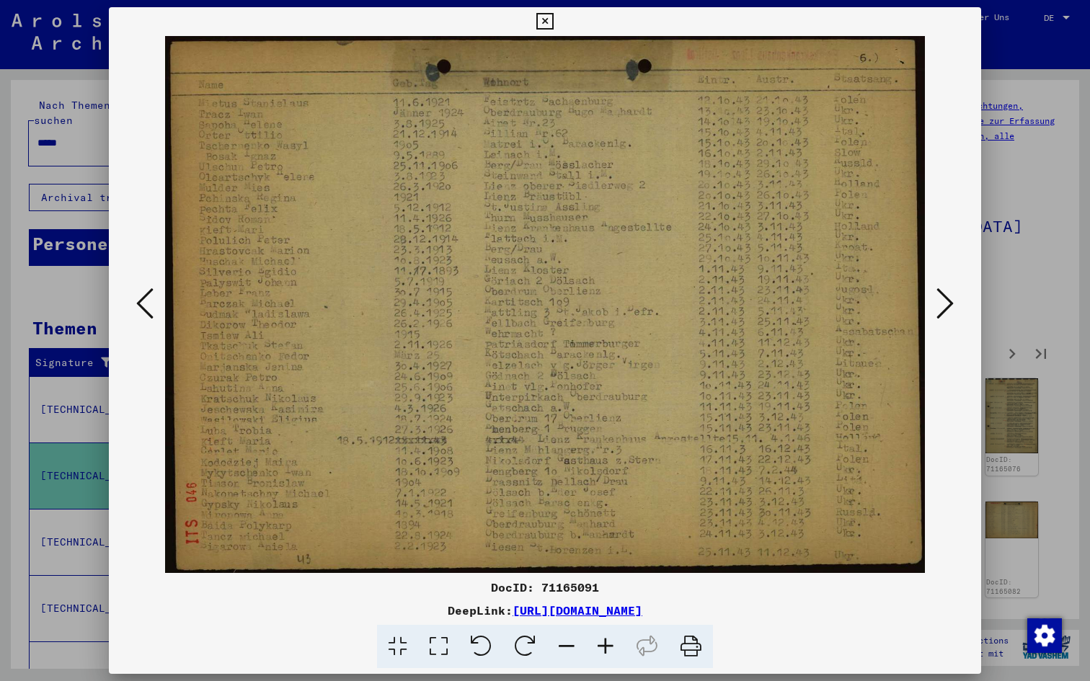
click at [945, 307] on icon at bounding box center [944, 303] width 17 height 35
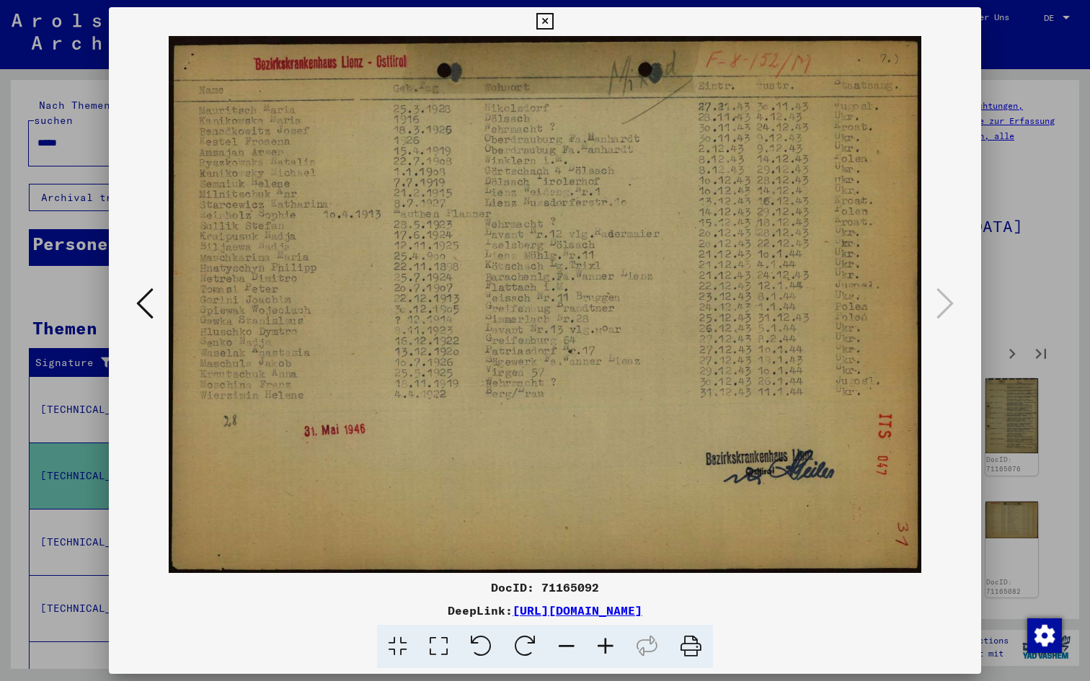
click at [553, 25] on icon at bounding box center [544, 21] width 17 height 17
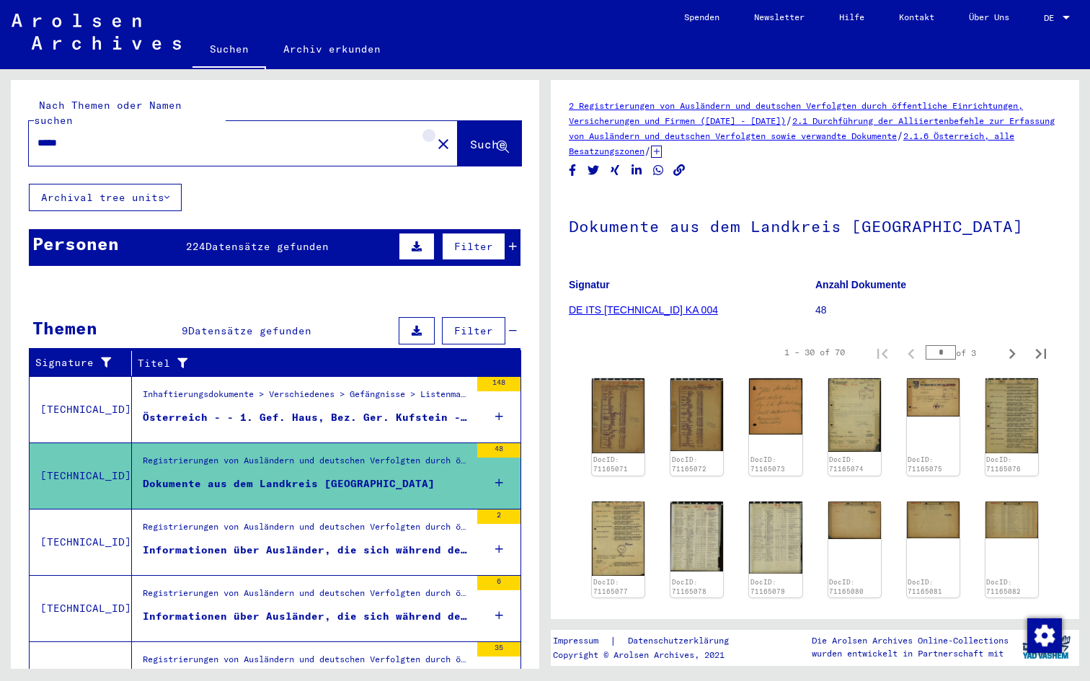
click at [435, 135] on mat-icon "close" at bounding box center [443, 143] width 17 height 17
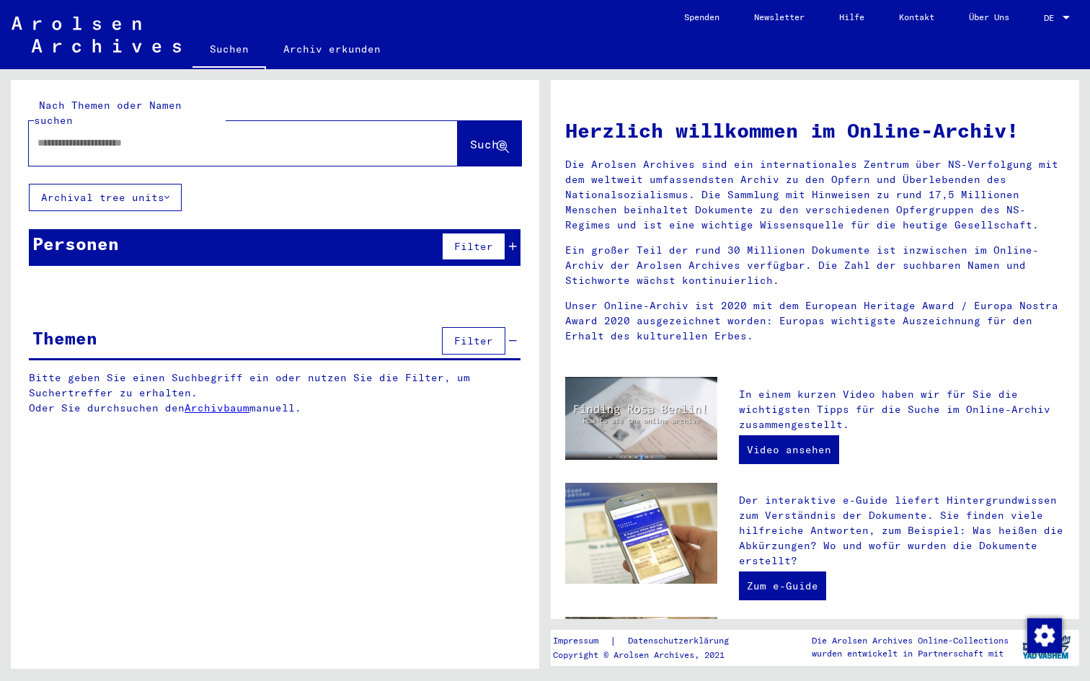
click at [272, 121] on div at bounding box center [243, 143] width 429 height 45
click at [144, 127] on div at bounding box center [222, 143] width 386 height 32
click at [133, 135] on input "text" at bounding box center [225, 142] width 377 height 15
type input "******"
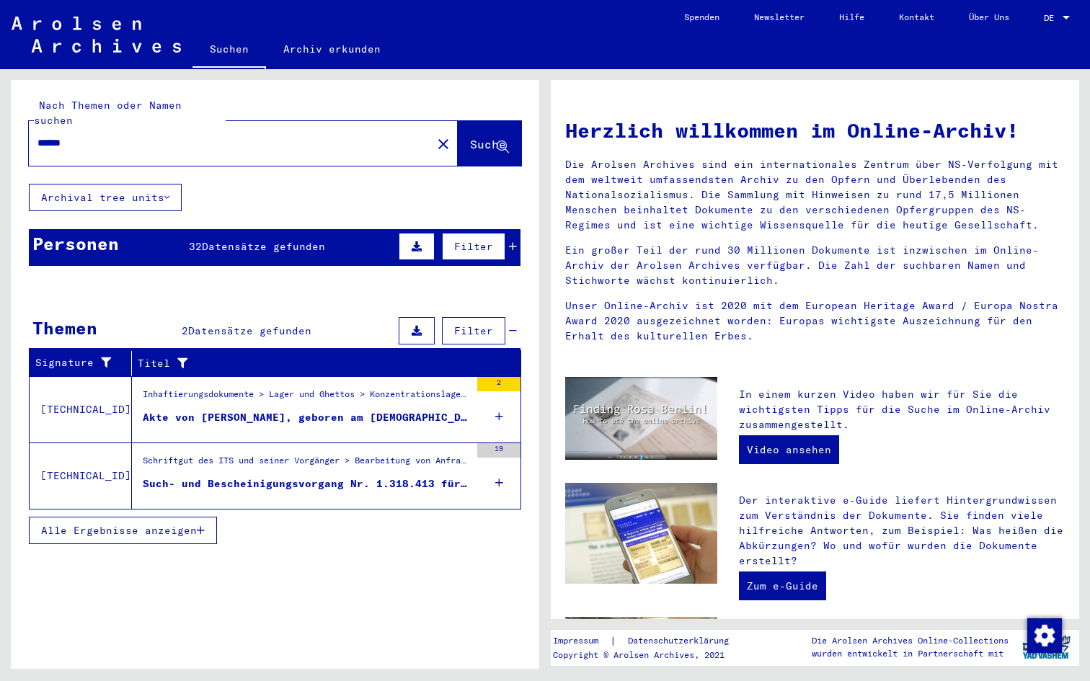
click at [486, 463] on mat-cell at bounding box center [473, 465] width 96 height 35
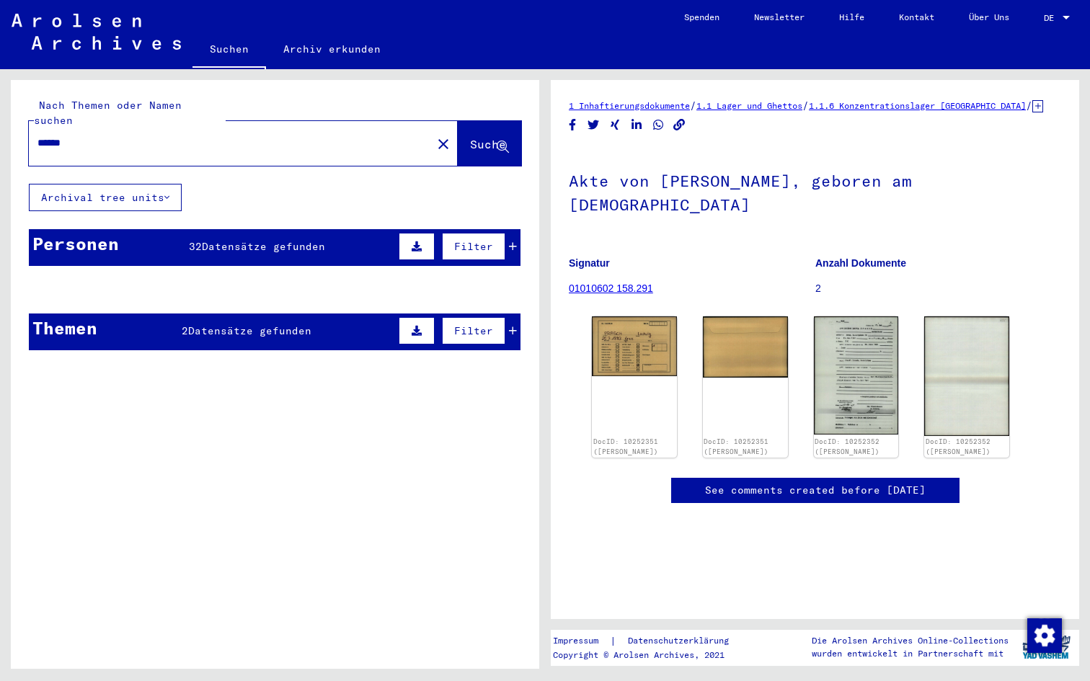
click at [314, 240] on span "Datensätze gefunden" at bounding box center [263, 246] width 123 height 13
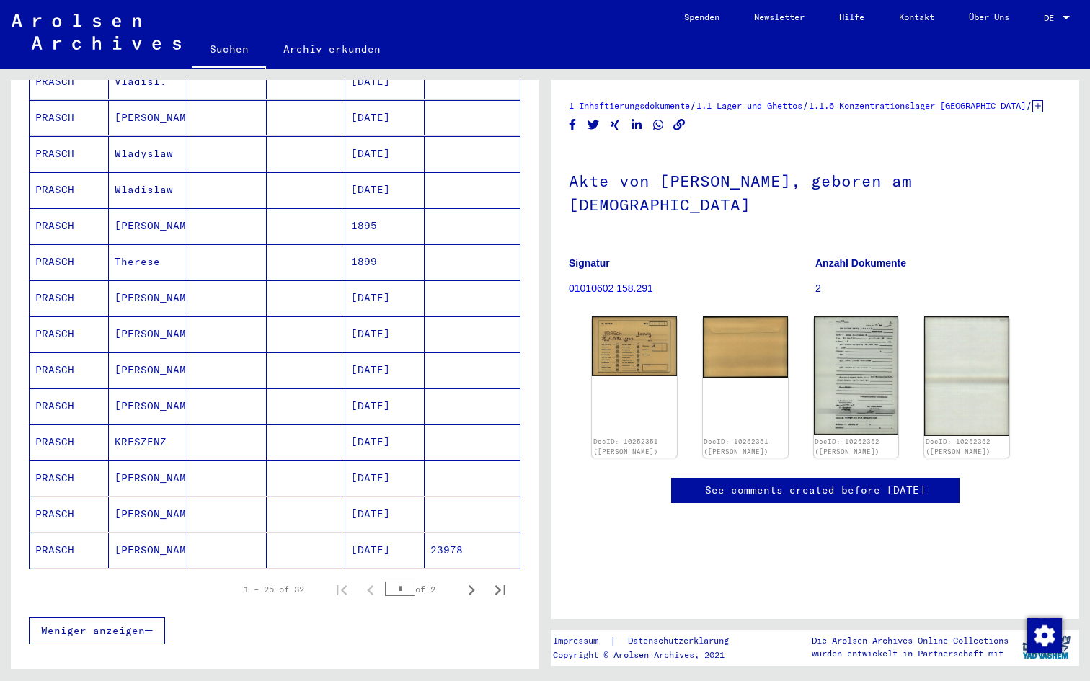
scroll to position [660, 0]
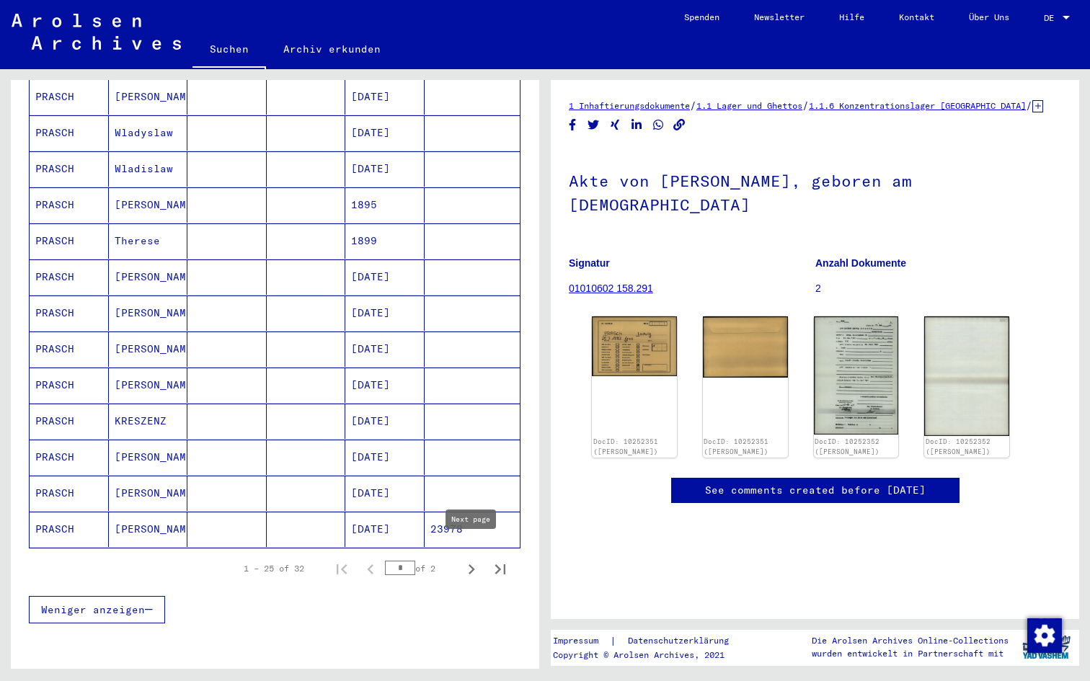
click at [468, 559] on icon "Next page" at bounding box center [471, 569] width 20 height 20
type input "*"
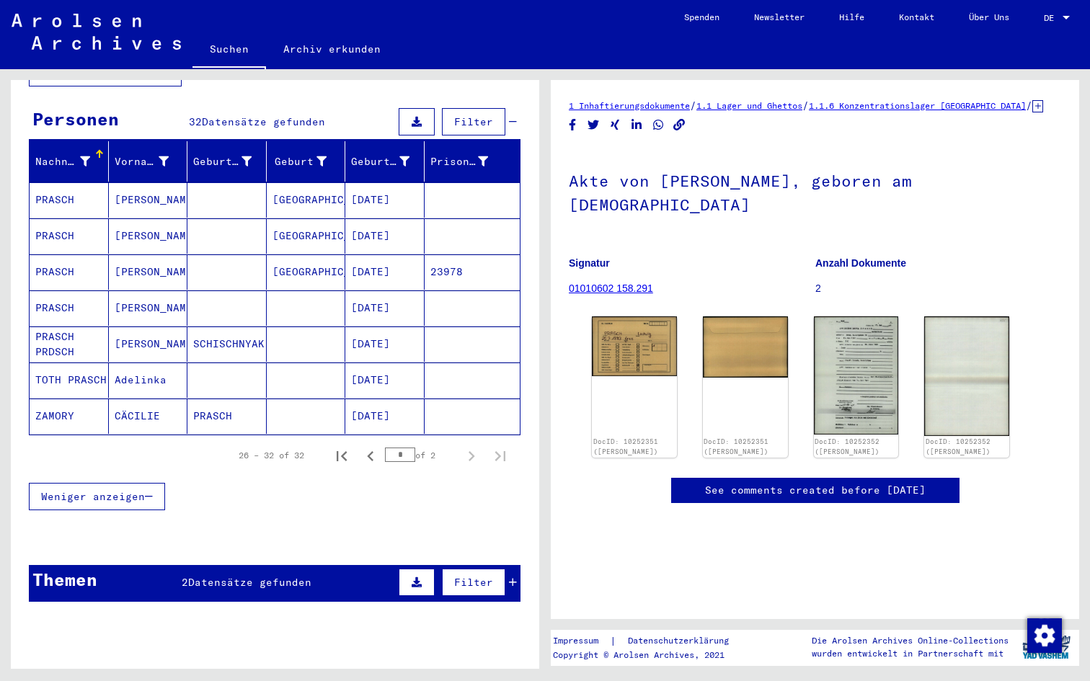
scroll to position [91, 0]
